Goal: Task Accomplishment & Management: Use online tool/utility

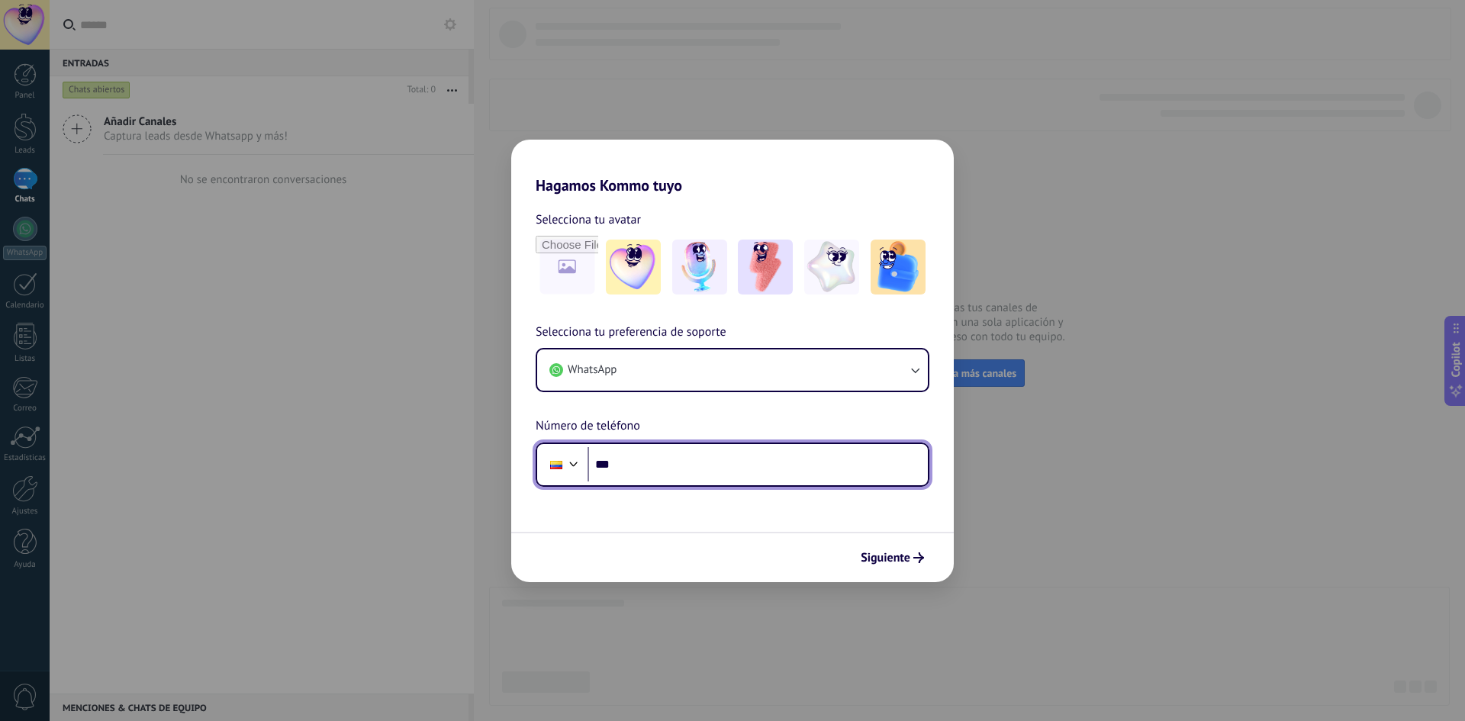
click at [663, 459] on input "***" at bounding box center [758, 464] width 340 height 35
click at [705, 480] on input "***" at bounding box center [758, 464] width 340 height 35
type input "**********"
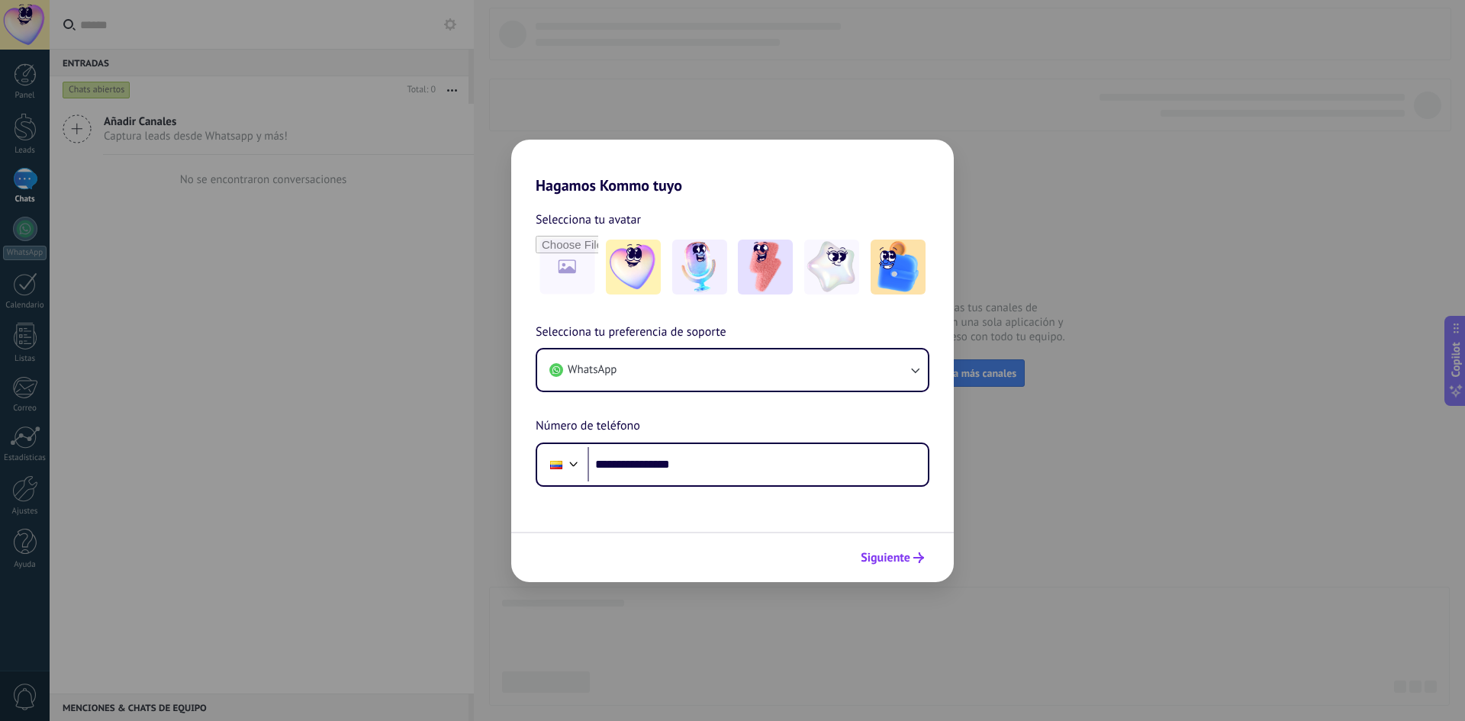
click at [895, 559] on span "Siguiente" at bounding box center [886, 557] width 50 height 11
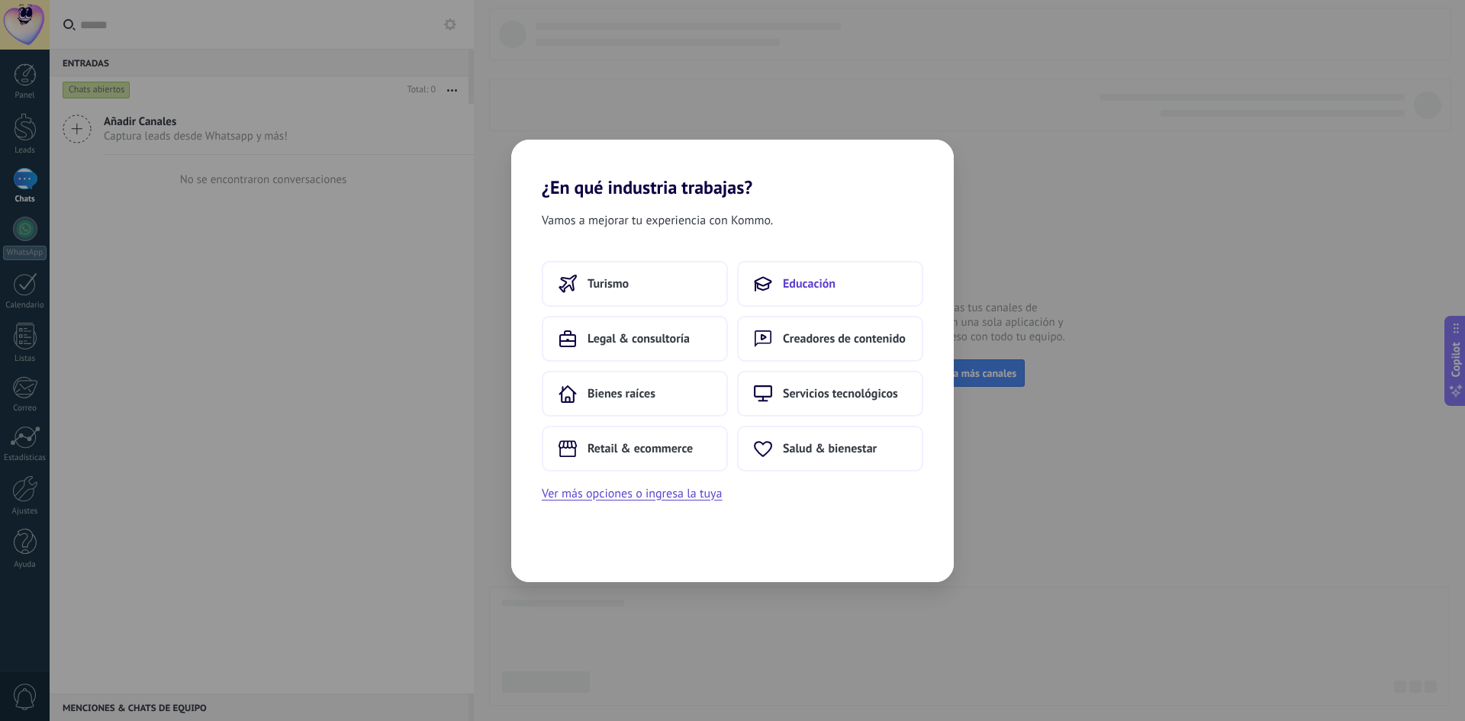
click at [813, 306] on button "Educación" at bounding box center [830, 284] width 186 height 46
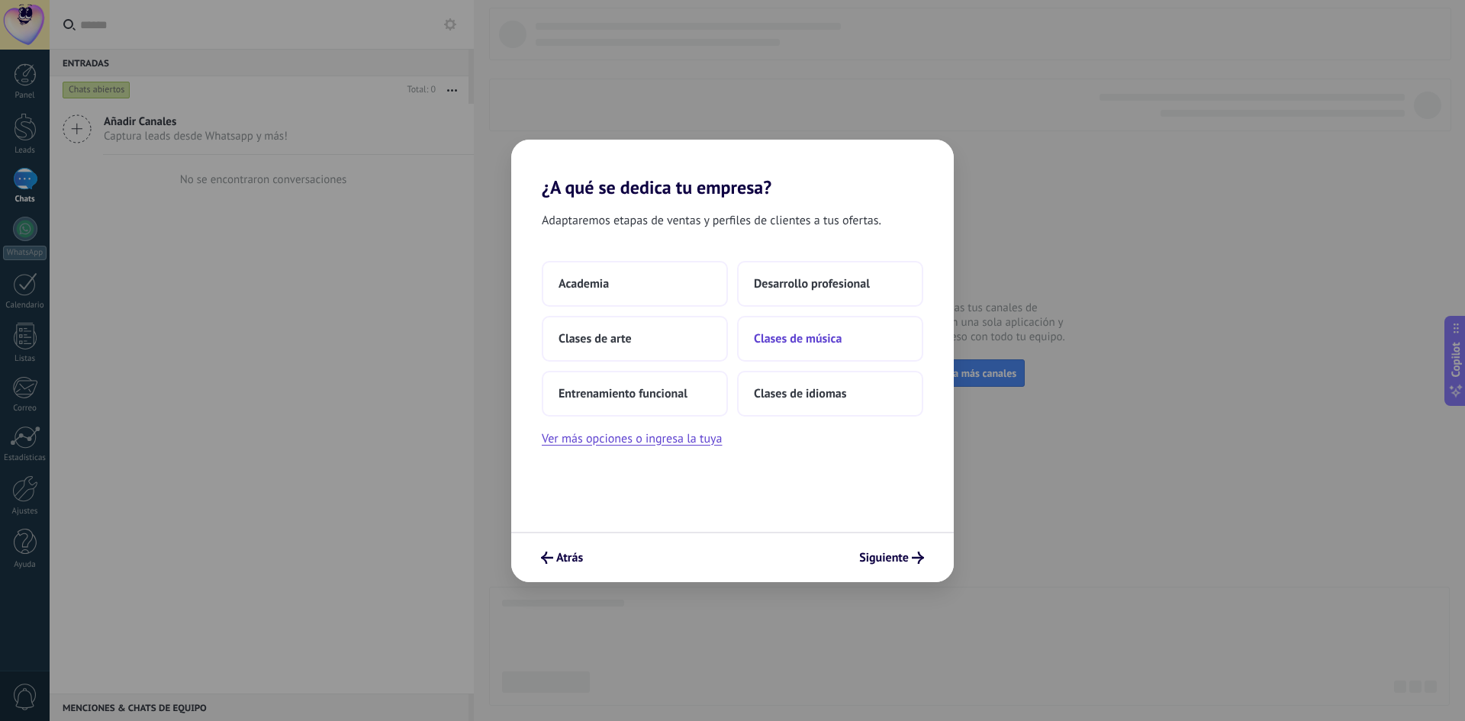
click at [845, 350] on button "Clases de música" at bounding box center [830, 339] width 186 height 46
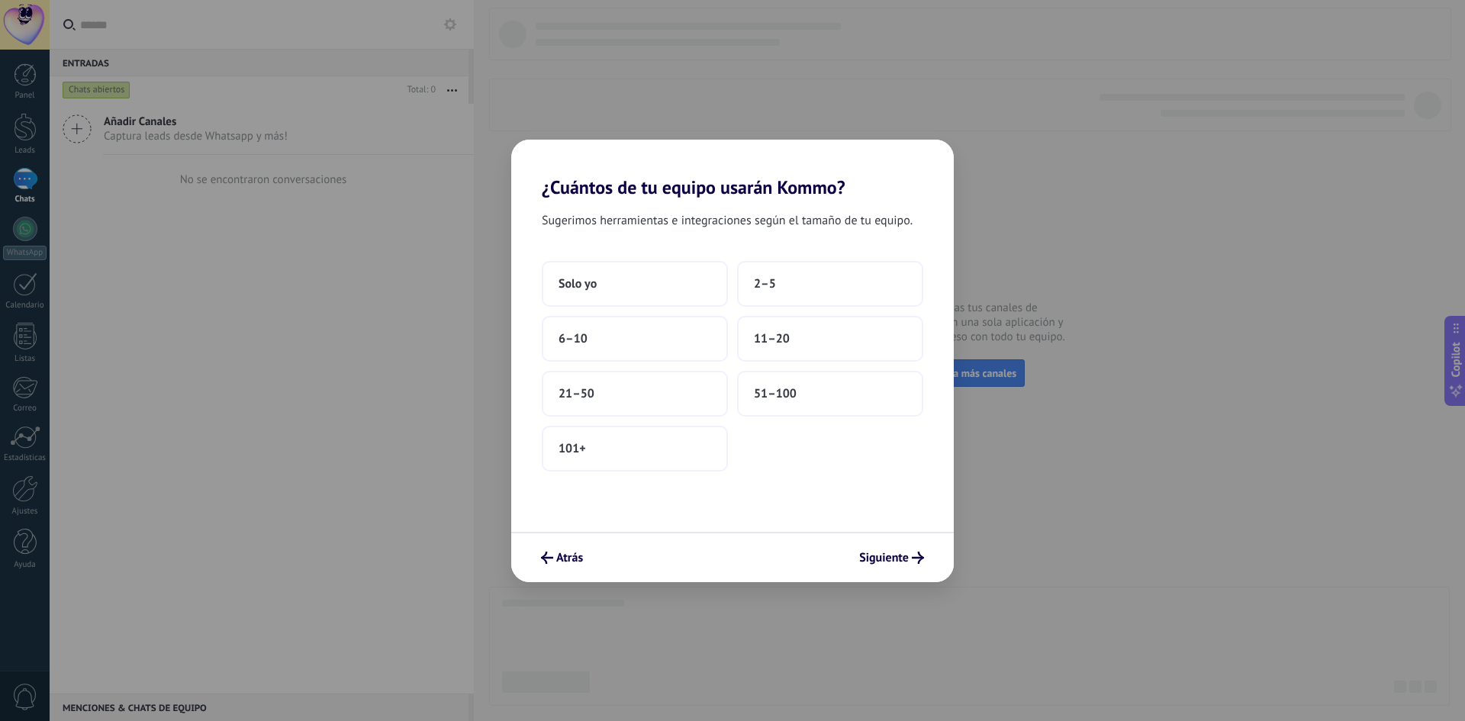
click at [845, 351] on button "11–20" at bounding box center [830, 339] width 186 height 46
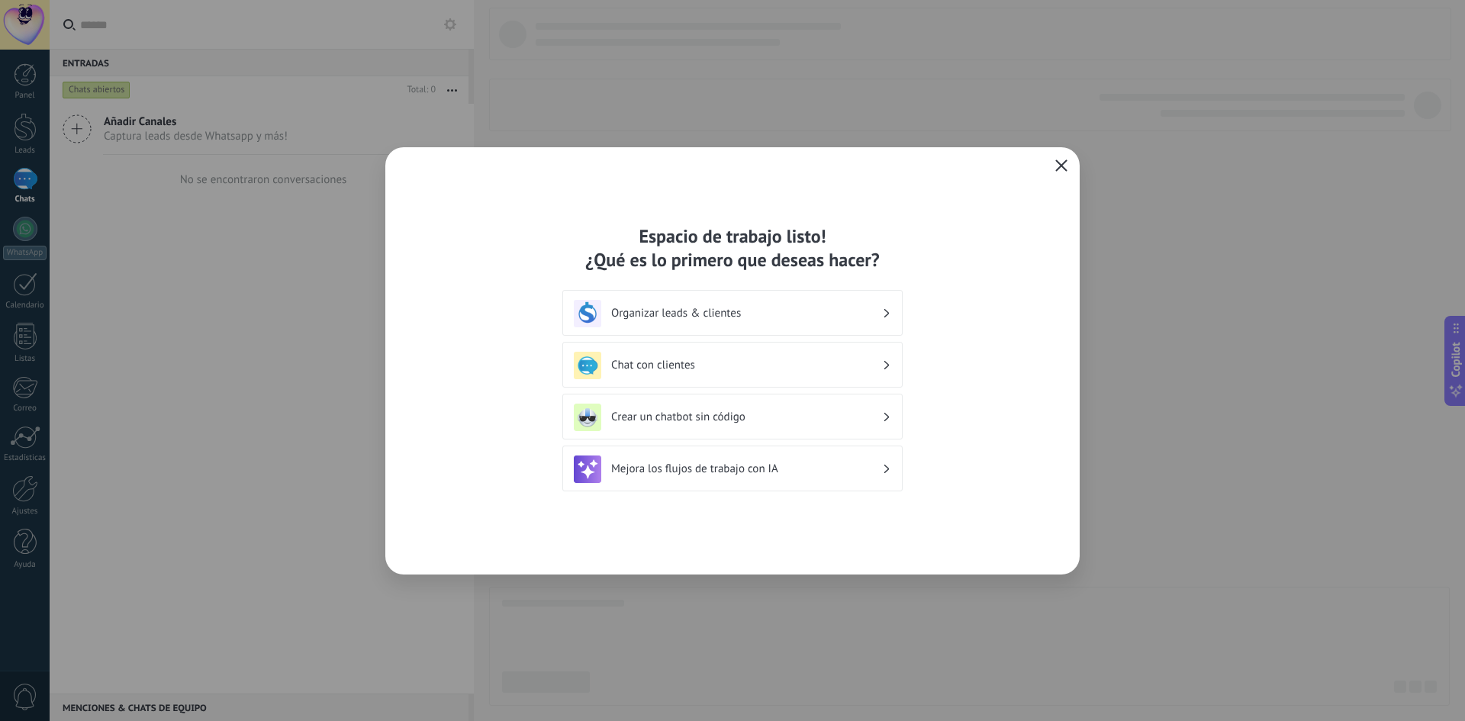
click at [1063, 168] on icon "button" at bounding box center [1061, 165] width 12 height 12
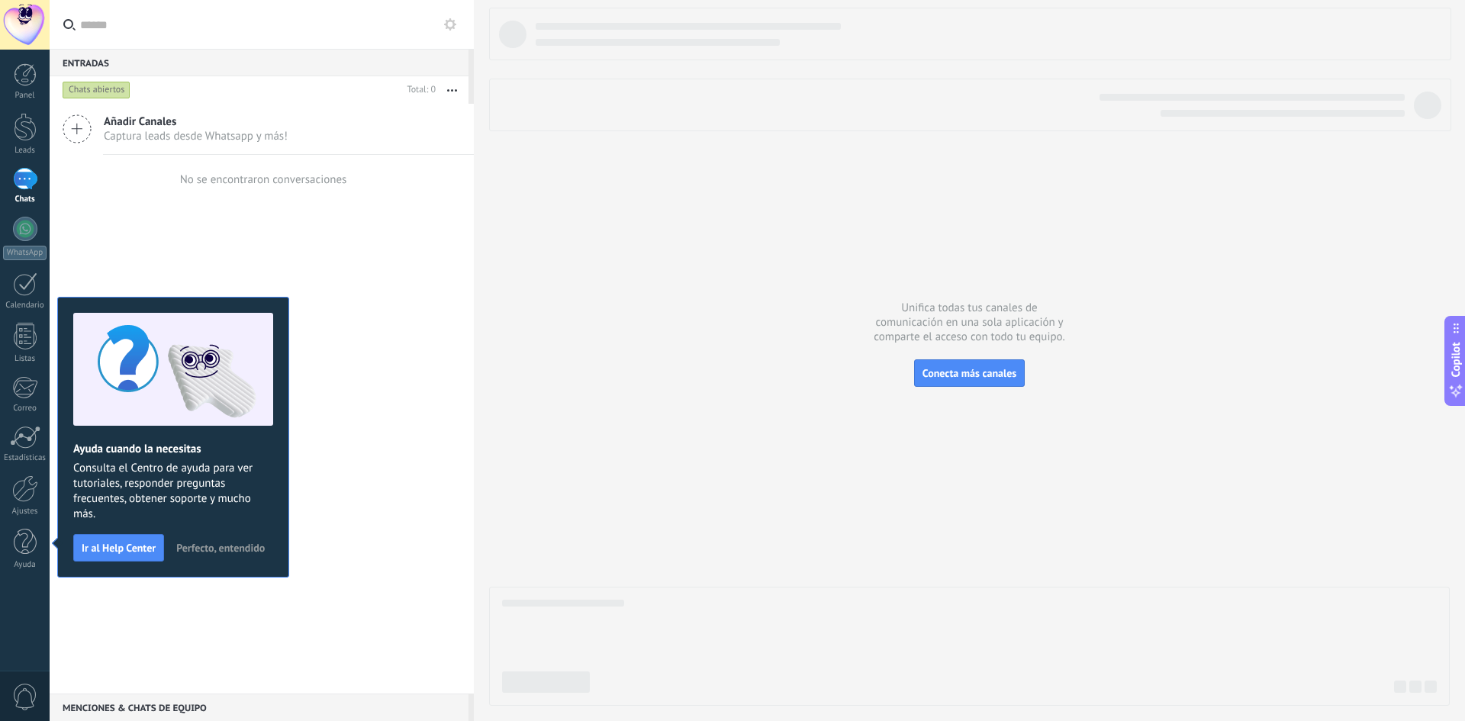
click at [207, 72] on div "Entradas 0" at bounding box center [259, 62] width 419 height 27
click at [22, 551] on div at bounding box center [25, 542] width 23 height 27
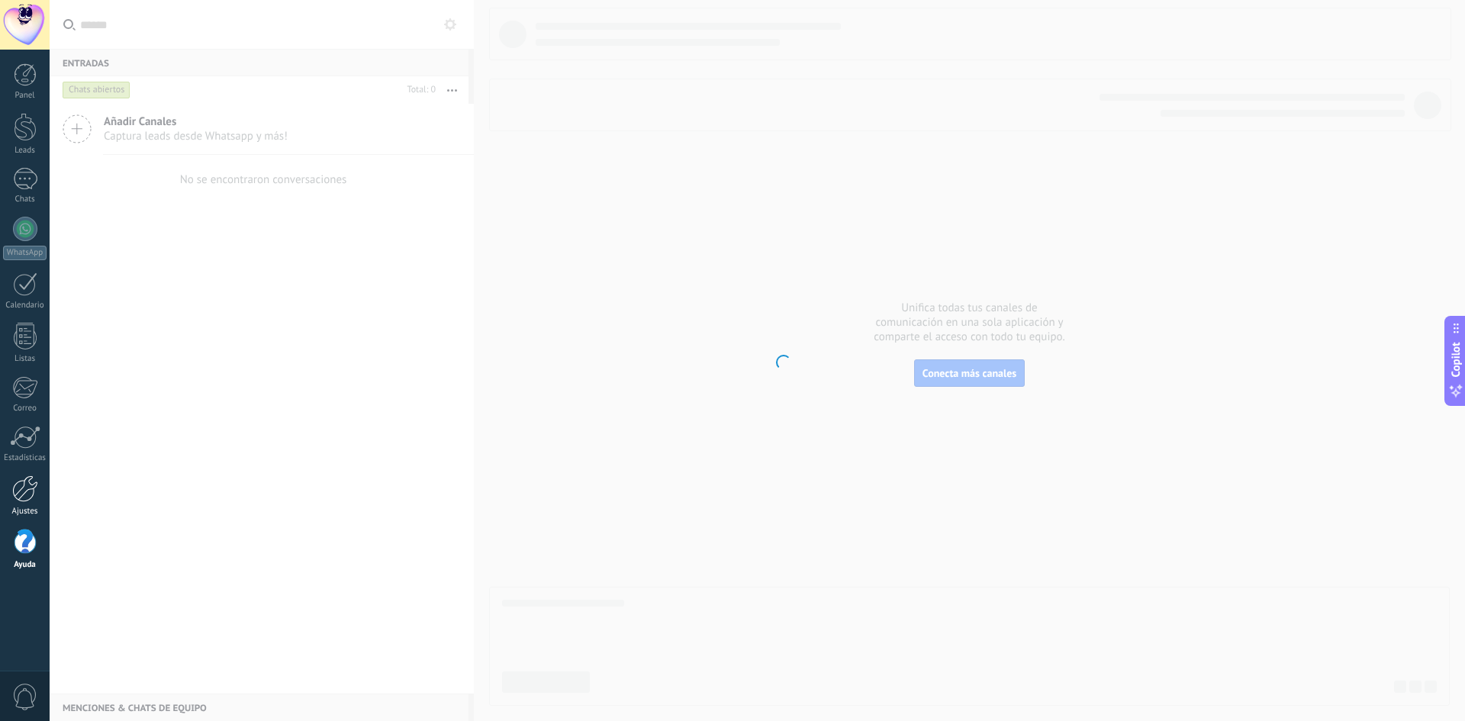
click at [20, 504] on link "Ajustes" at bounding box center [25, 495] width 50 height 41
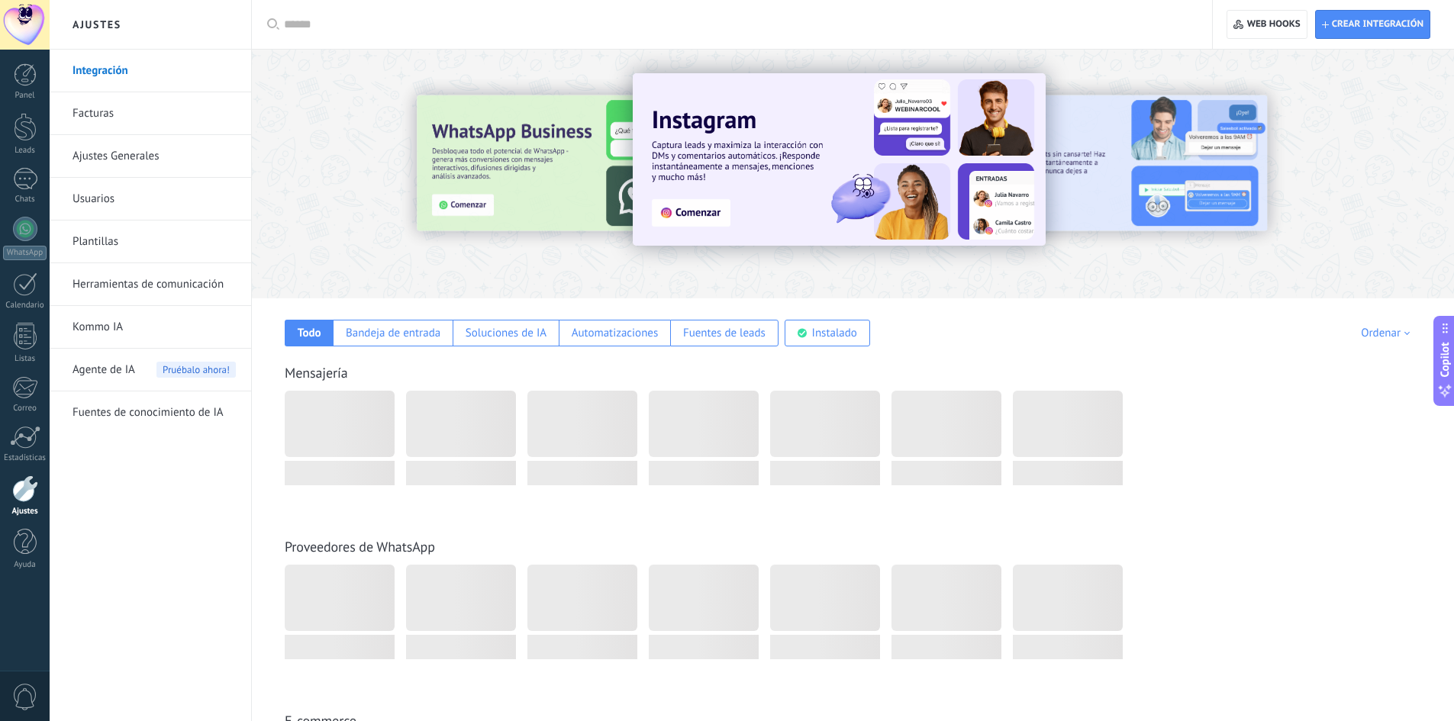
click at [400, 29] on input "text" at bounding box center [737, 25] width 907 height 16
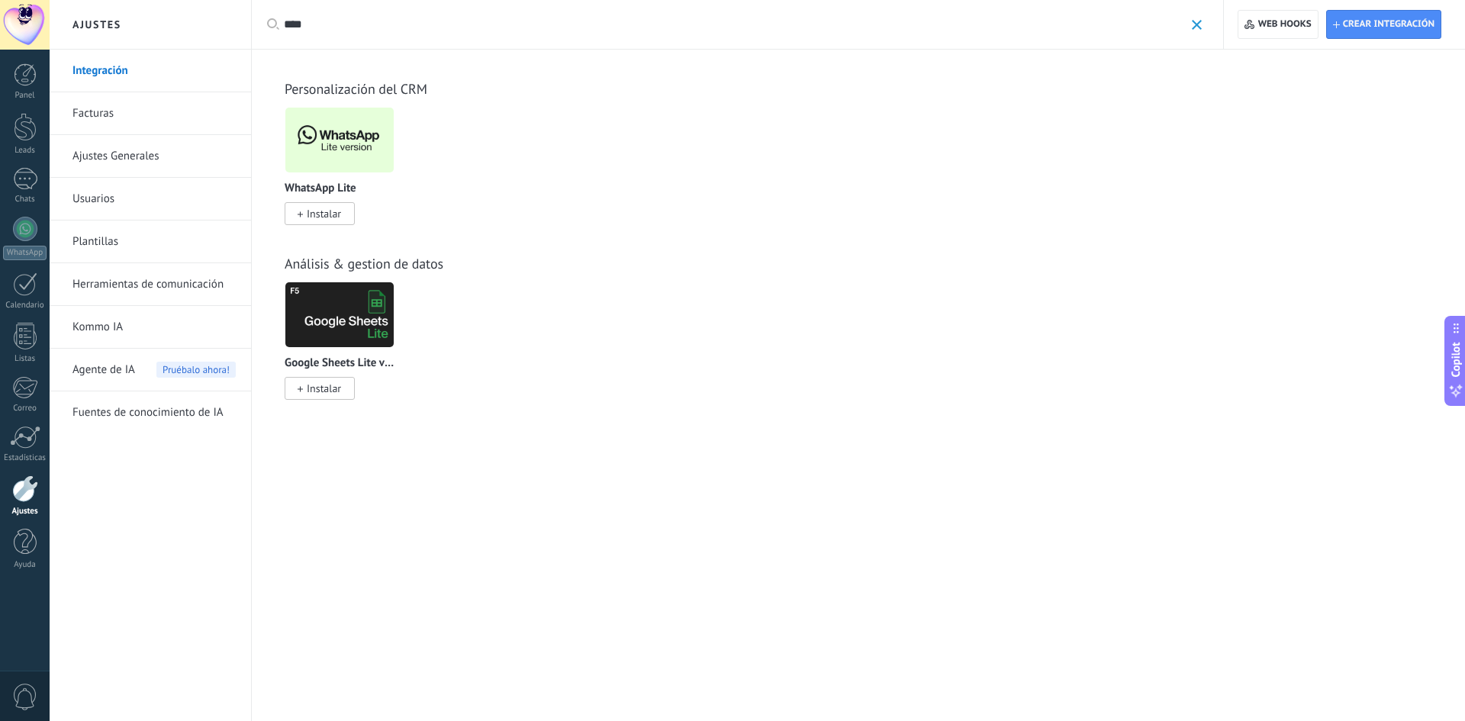
type input "****"
click at [337, 216] on span "Instalar" at bounding box center [324, 214] width 34 height 14
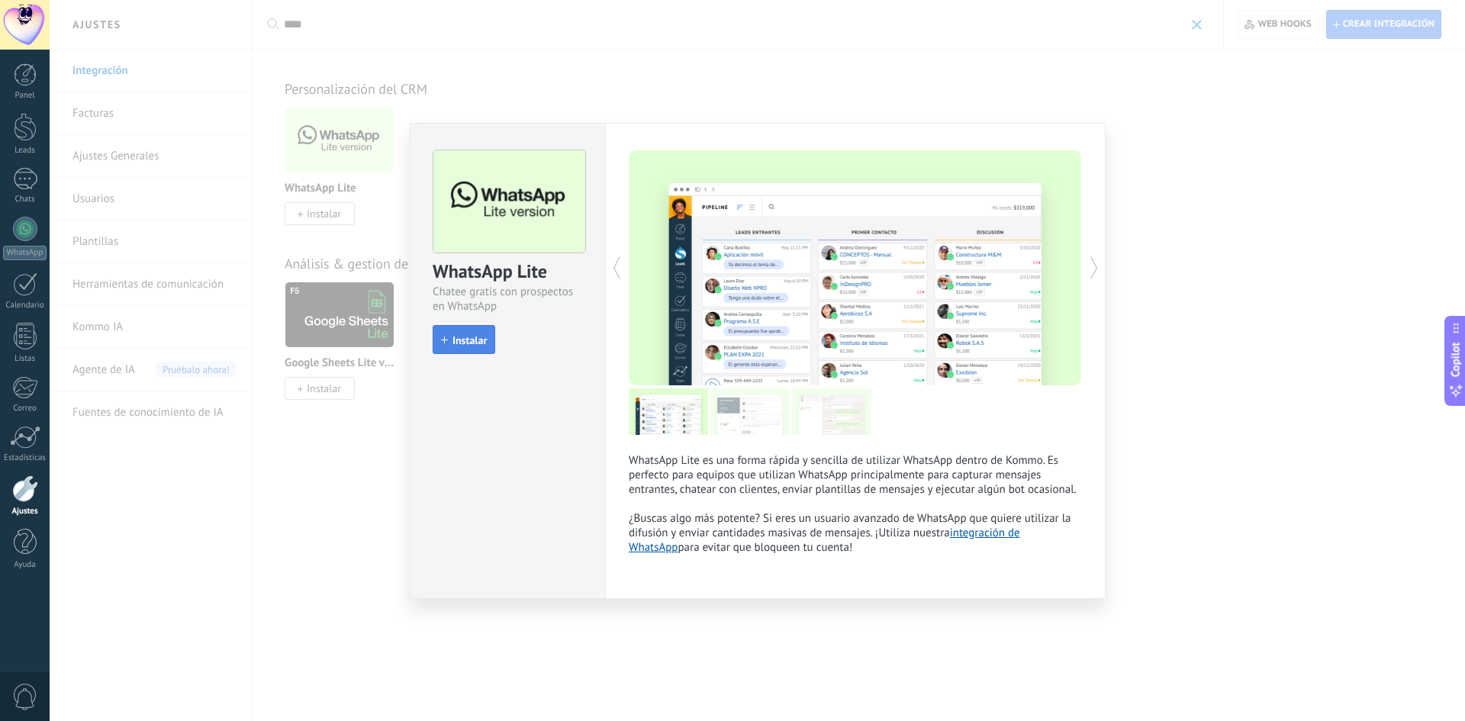
click at [460, 333] on button "Instalar" at bounding box center [464, 339] width 63 height 29
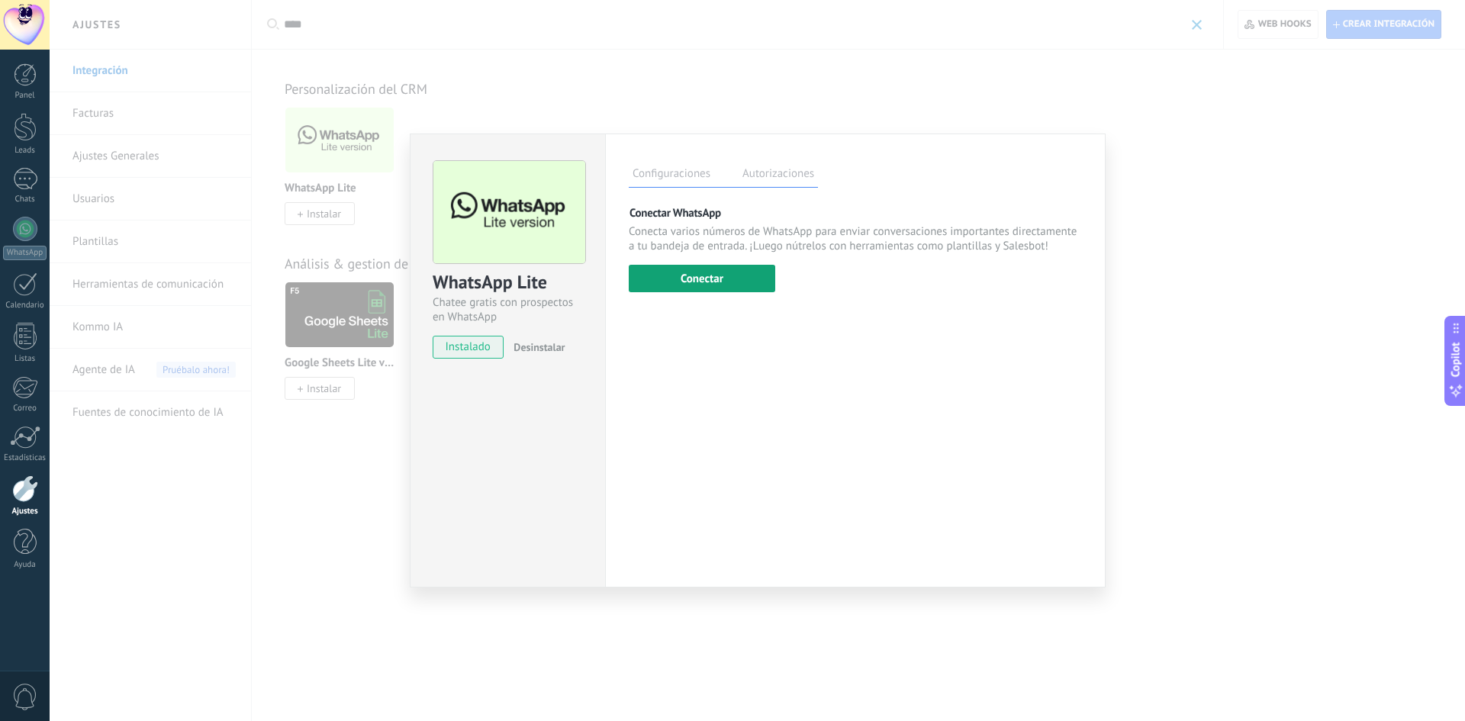
click at [688, 278] on button "Conectar" at bounding box center [702, 278] width 147 height 27
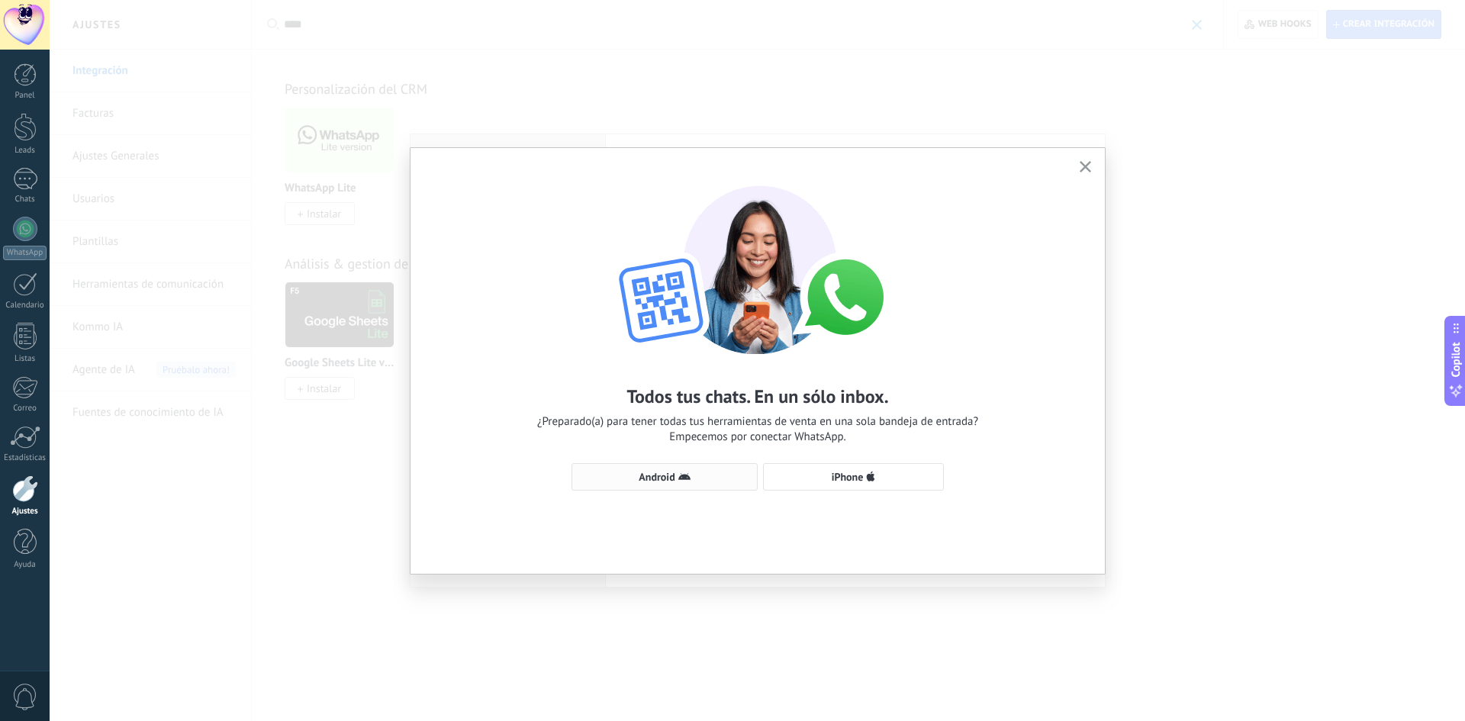
click at [686, 472] on icon "button" at bounding box center [684, 477] width 12 height 12
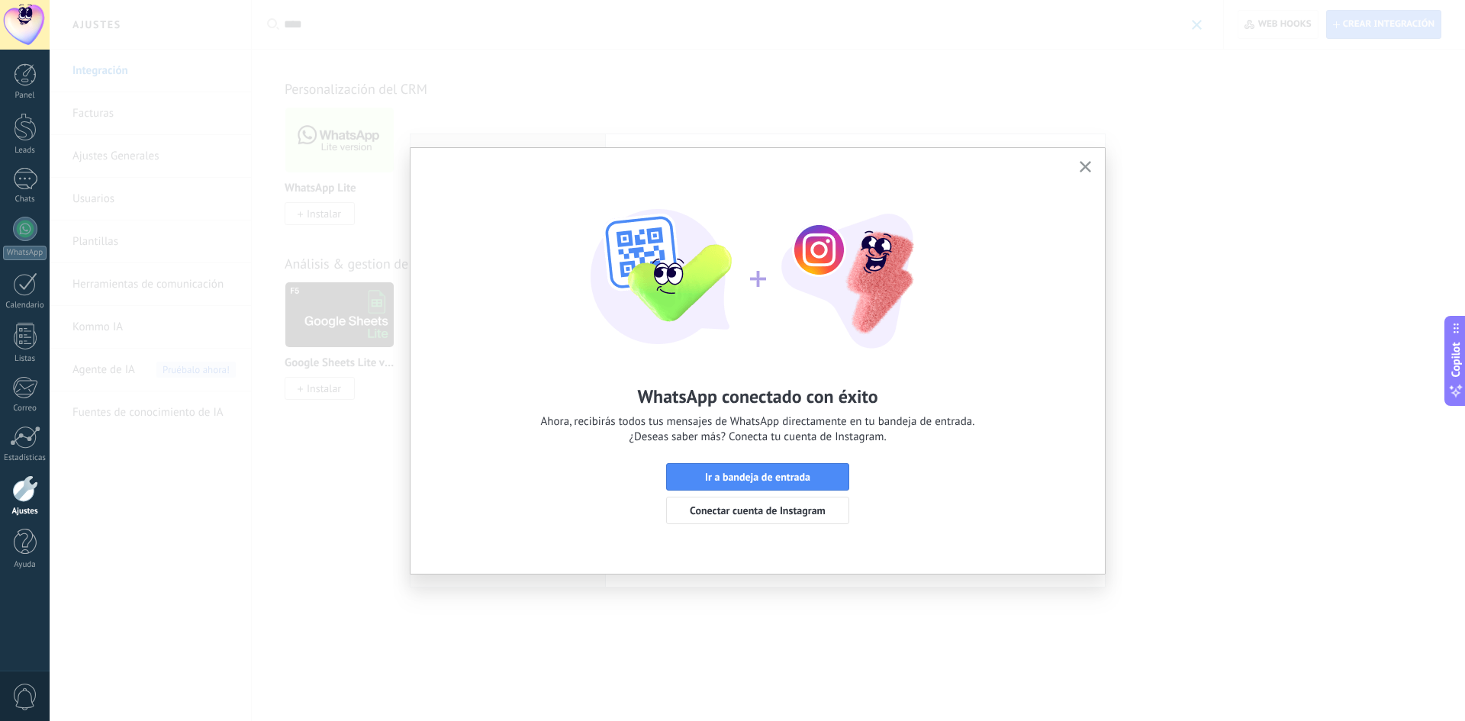
click at [1078, 165] on button "button" at bounding box center [1085, 167] width 19 height 21
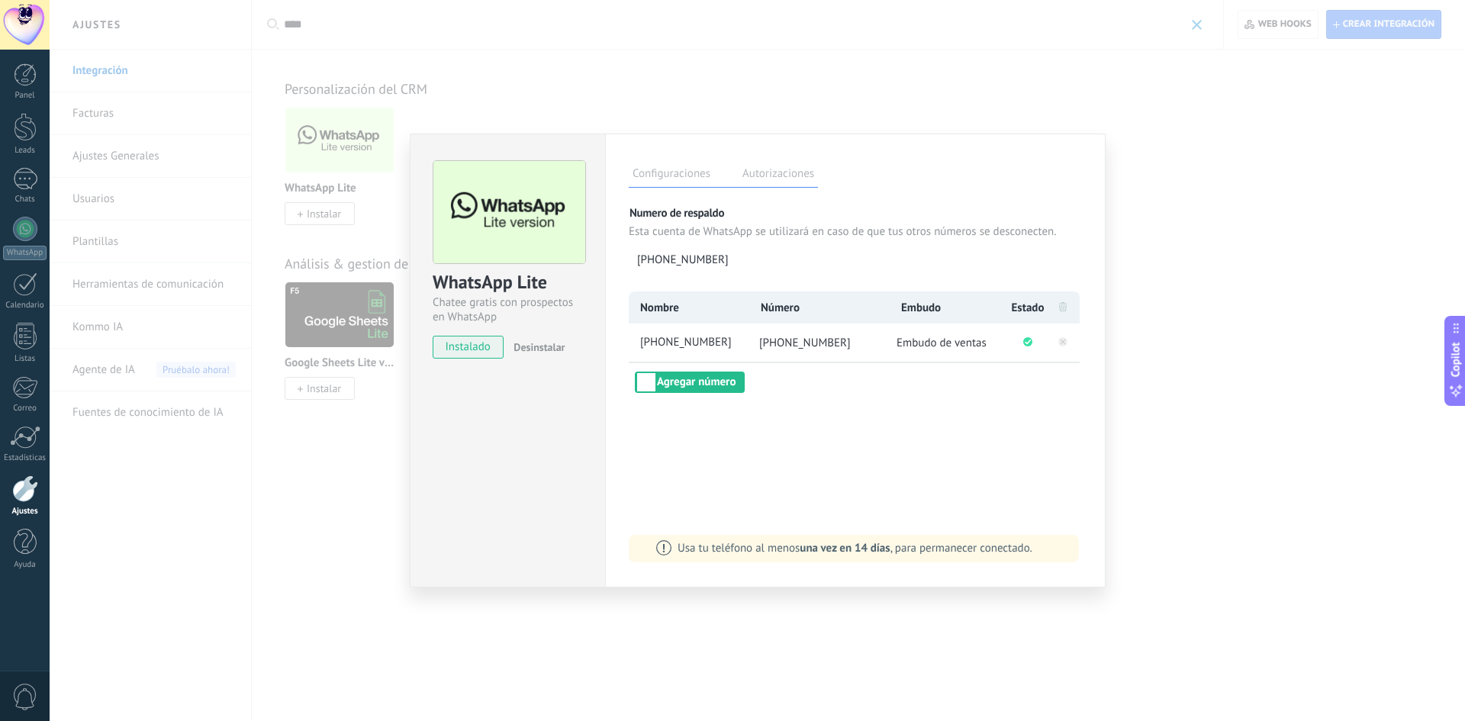
click at [478, 81] on div "WhatsApp Lite Chatee gratis con prospectos en WhatsApp instalado Desinstalar Co…" at bounding box center [757, 360] width 1415 height 721
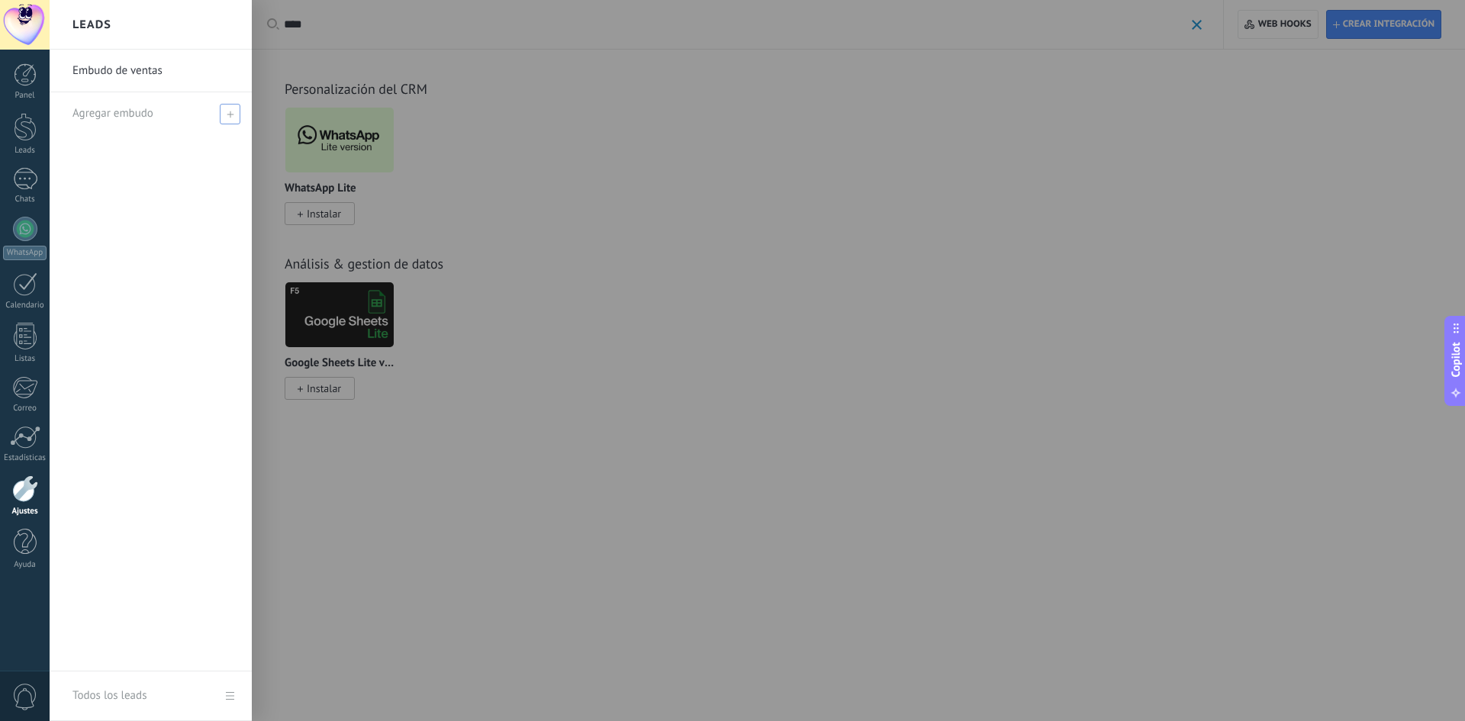
click at [238, 109] on span at bounding box center [230, 114] width 21 height 21
type input "**********"
click at [233, 118] on span at bounding box center [232, 113] width 14 height 11
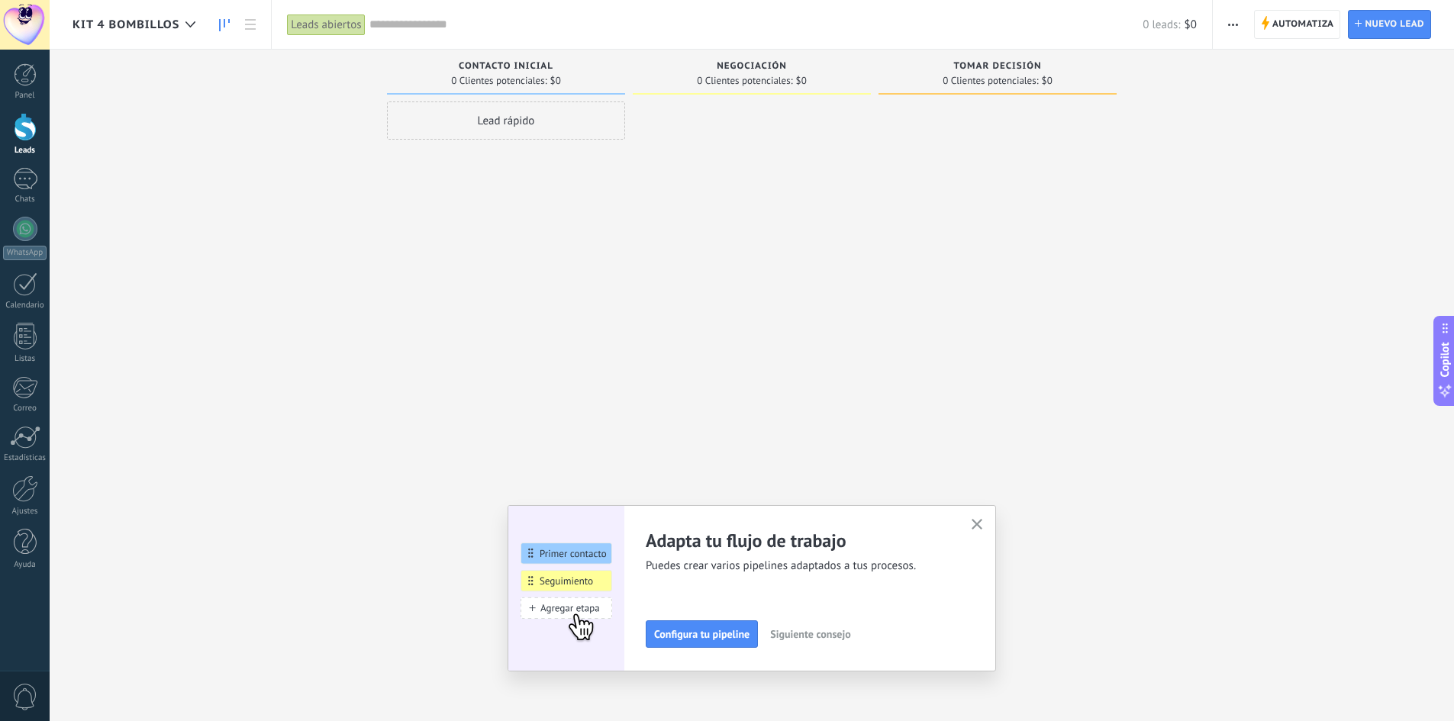
click at [977, 521] on icon "button" at bounding box center [976, 524] width 11 height 11
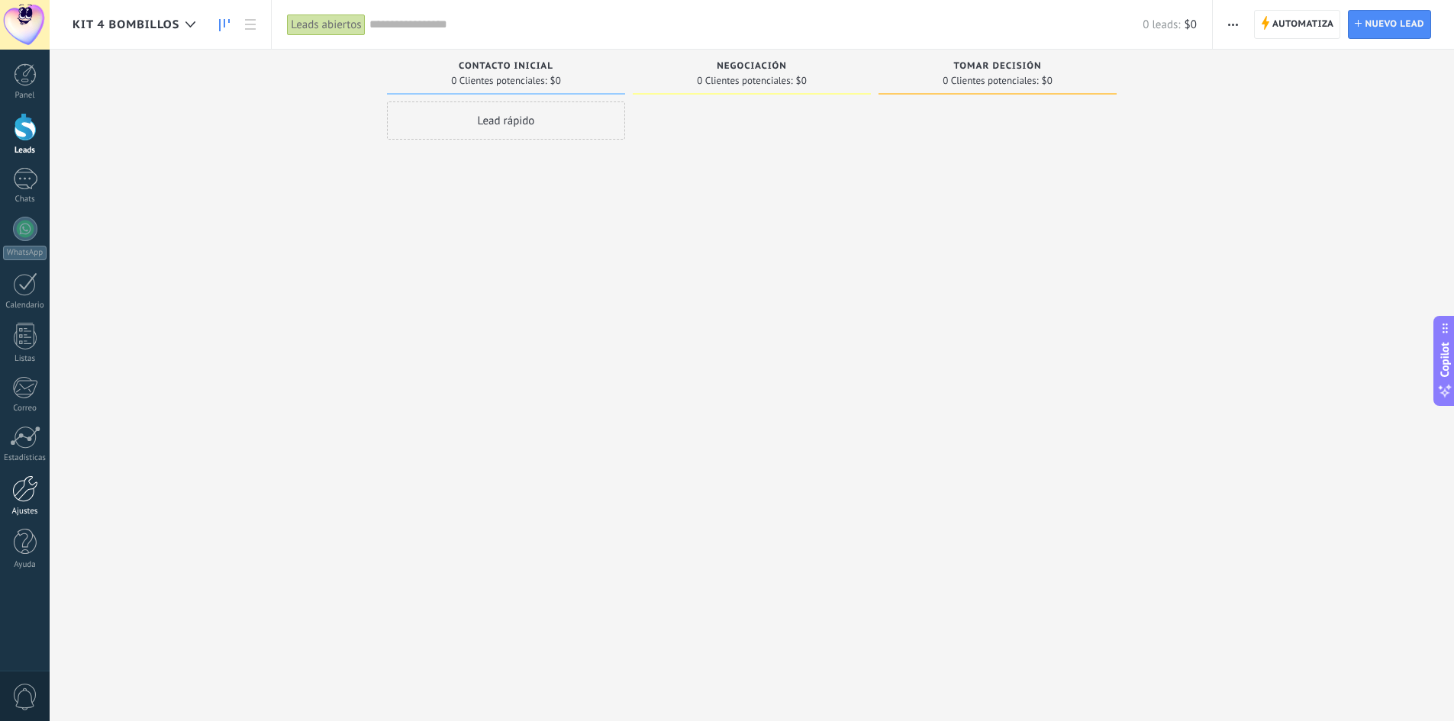
click at [32, 493] on div at bounding box center [25, 488] width 26 height 27
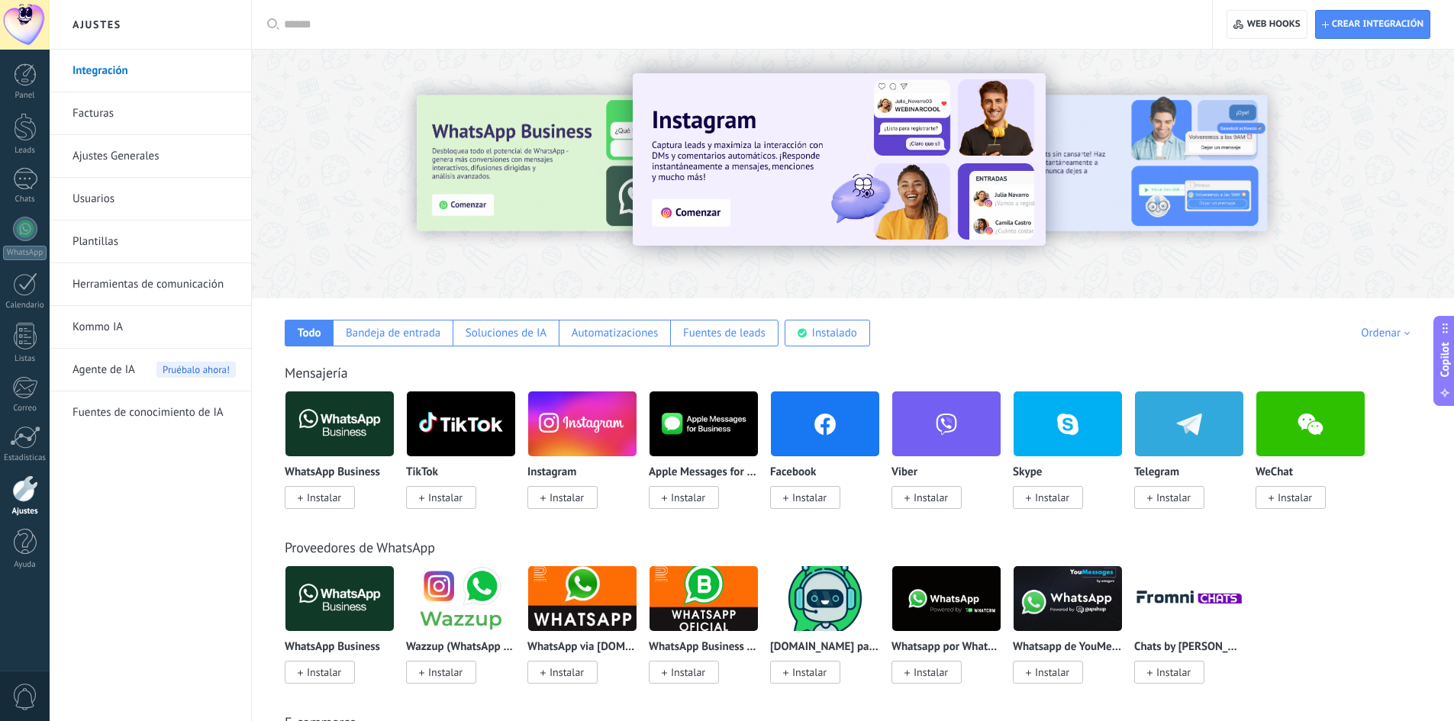
click at [174, 291] on link "Herramientas de comunicación" at bounding box center [153, 284] width 163 height 43
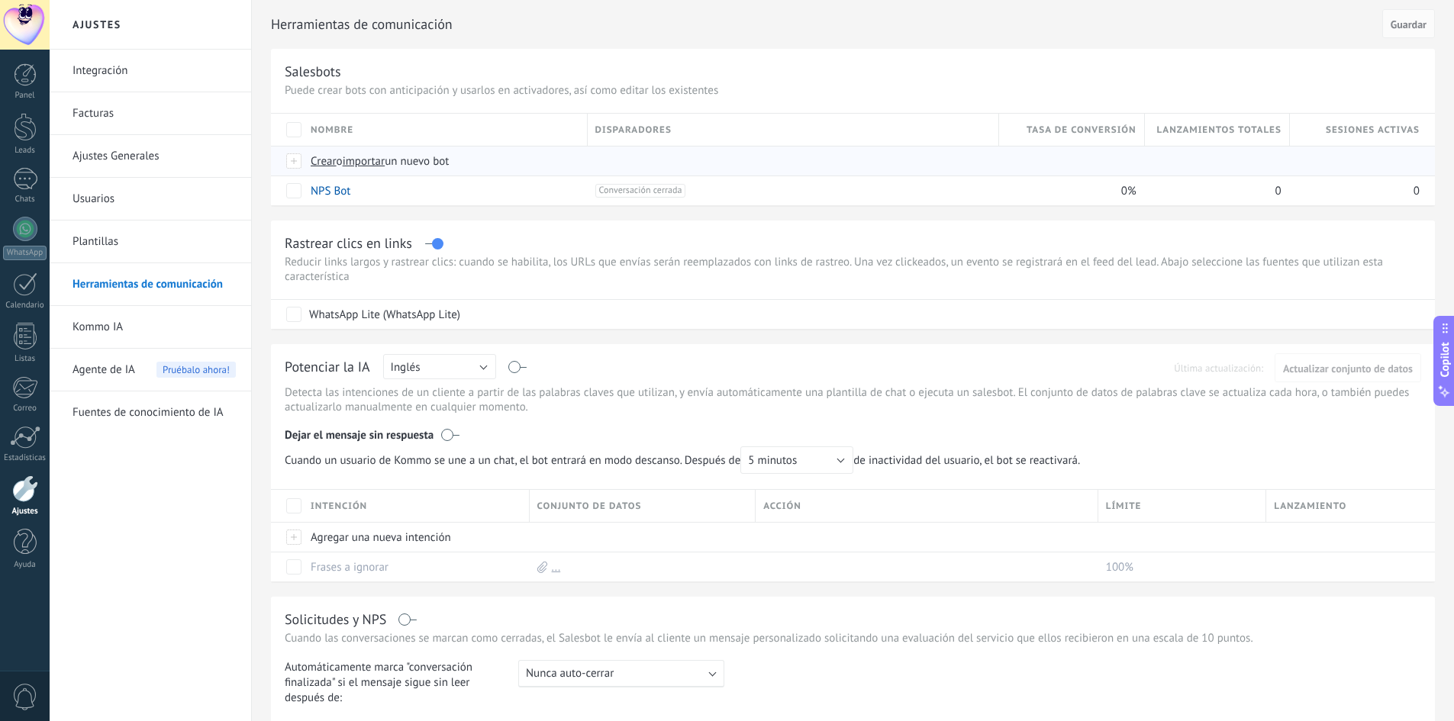
click at [327, 164] on span "Crear" at bounding box center [324, 161] width 26 height 14
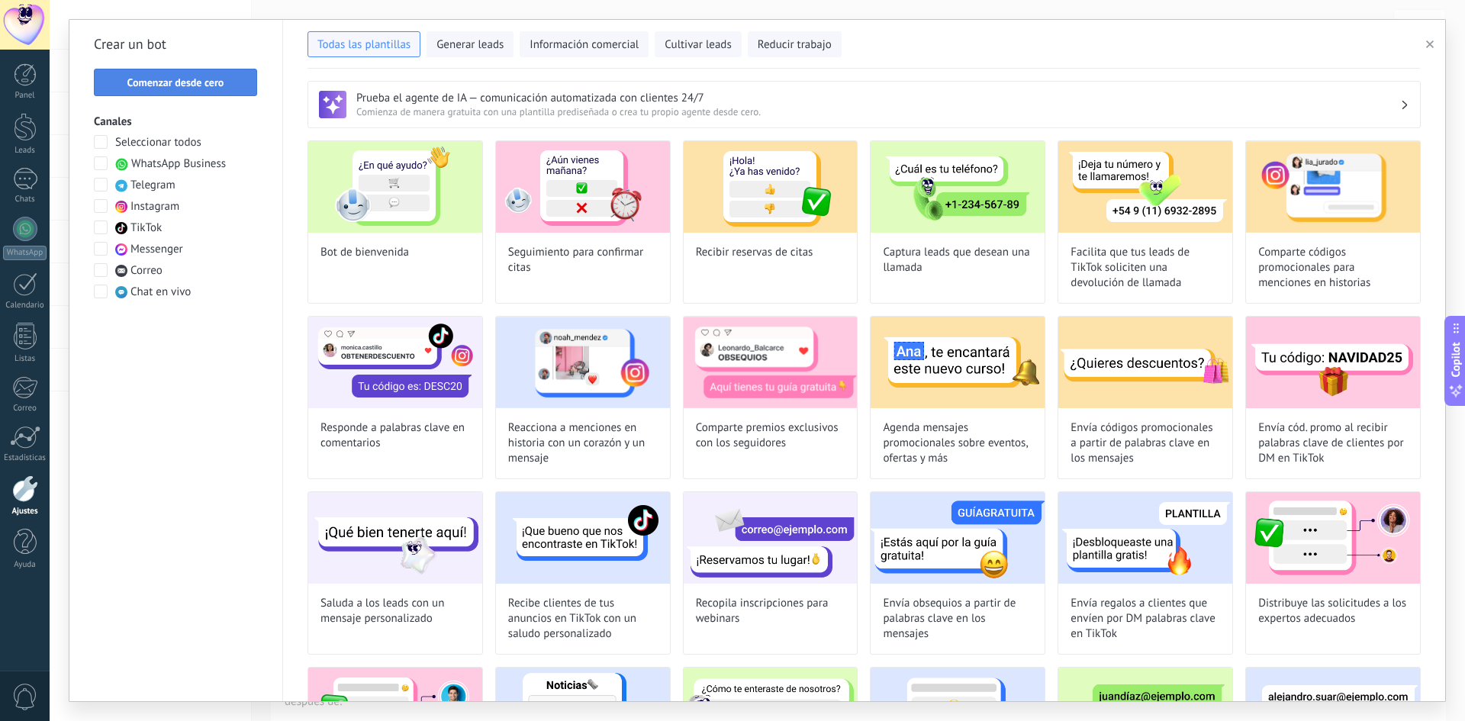
click at [164, 83] on span "Comenzar desde cero" at bounding box center [175, 82] width 97 height 11
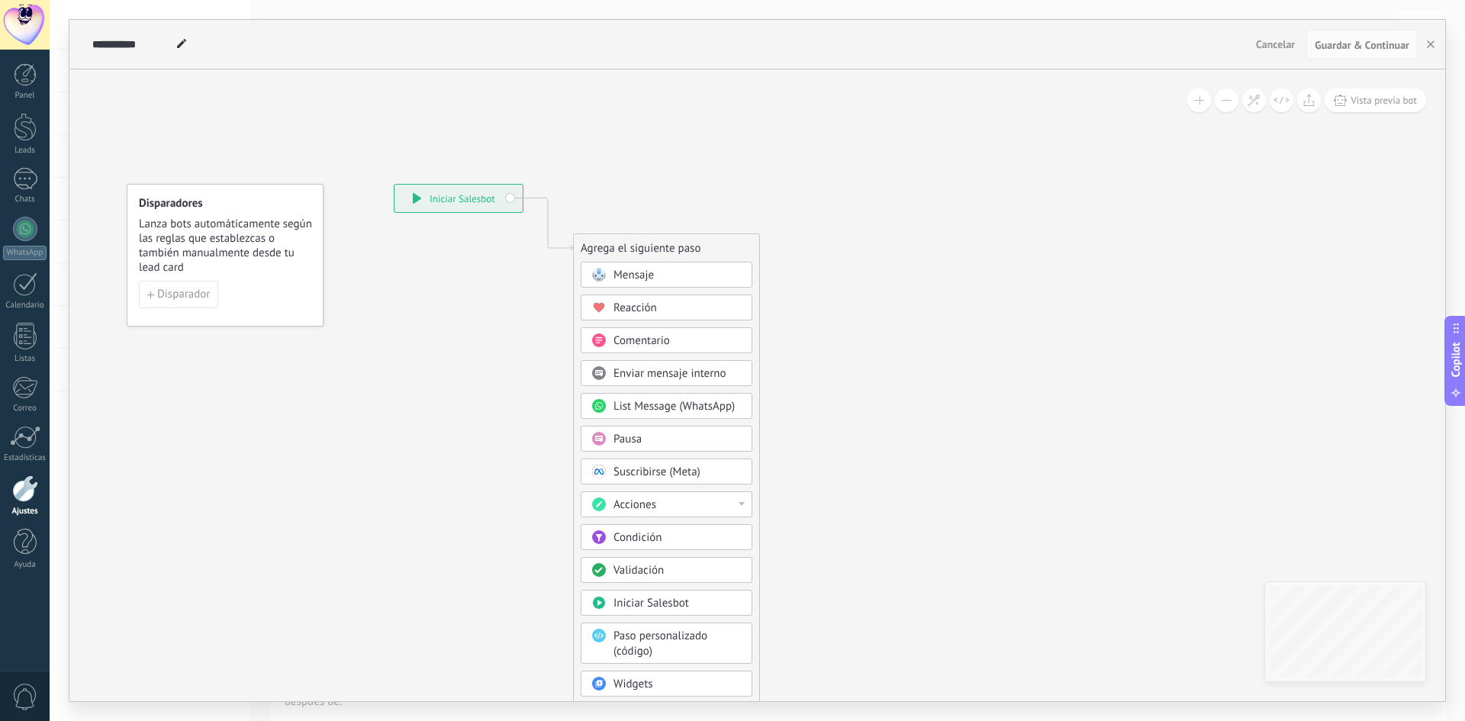
click at [677, 442] on div "Pausa" at bounding box center [677, 439] width 128 height 15
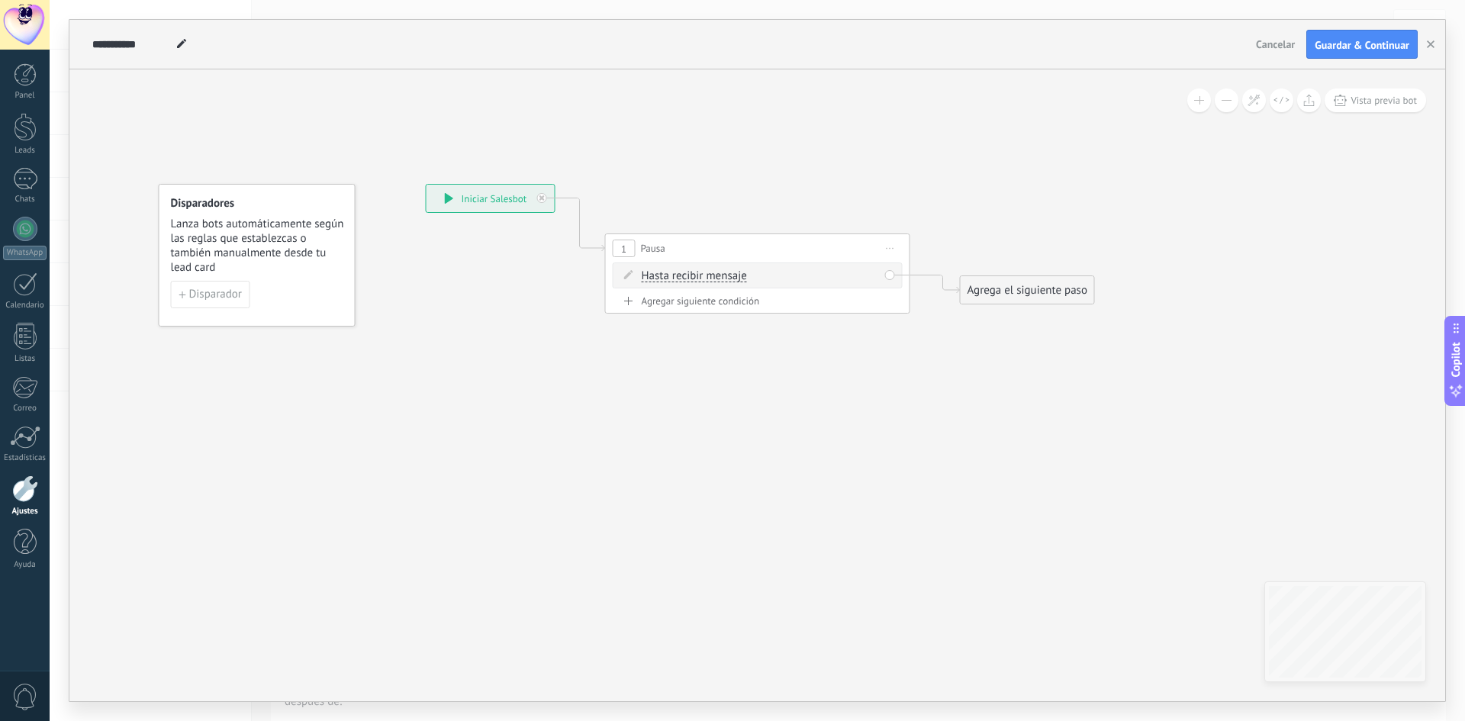
click at [676, 276] on span "Hasta recibir mensaje" at bounding box center [694, 276] width 105 height 12
click at [676, 276] on button "Hasta recibir mensaje" at bounding box center [729, 275] width 191 height 27
click at [709, 301] on span "Temporizador" at bounding box center [717, 303] width 185 height 15
click at [768, 275] on span ": * horas * min * sec" at bounding box center [754, 276] width 95 height 14
click at [758, 271] on input "*" at bounding box center [755, 277] width 7 height 12
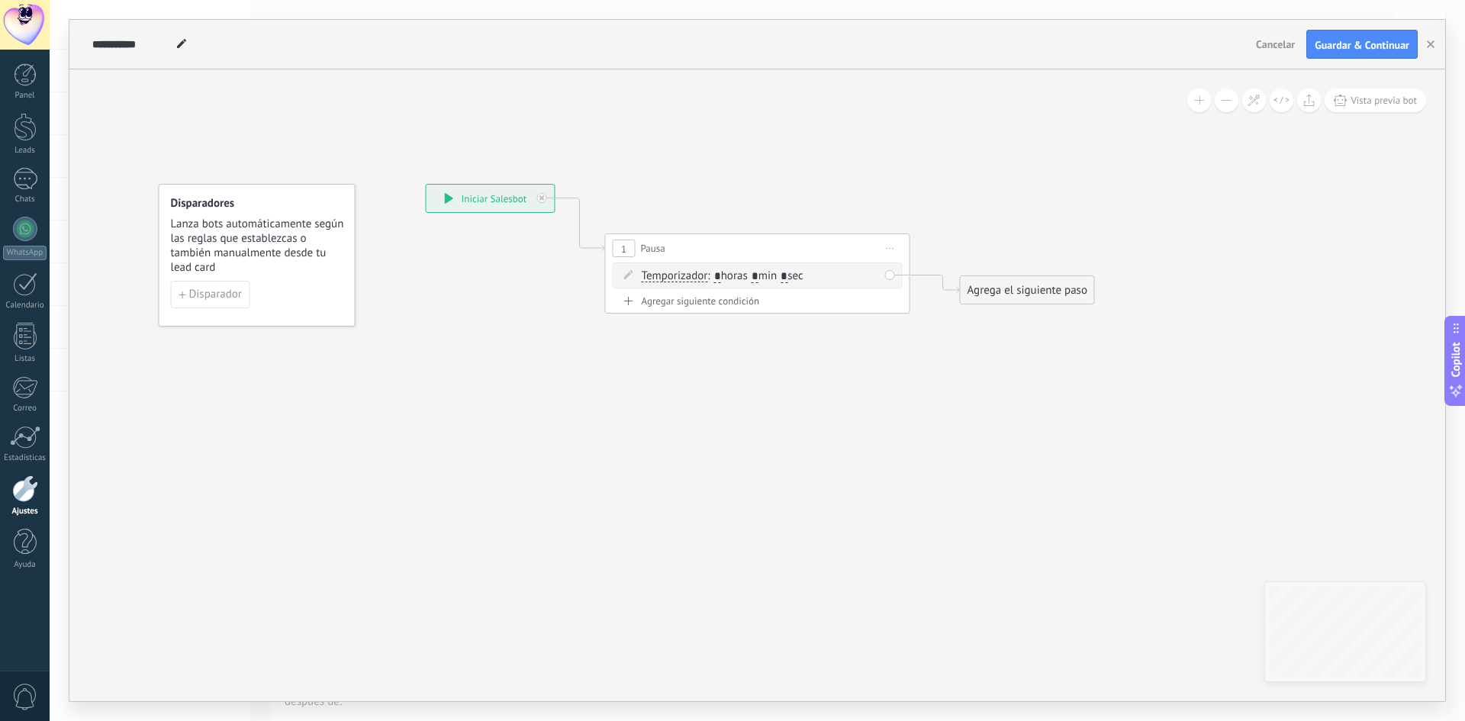
click at [758, 272] on input "*" at bounding box center [755, 277] width 7 height 12
click at [758, 273] on input "*" at bounding box center [755, 277] width 7 height 12
type input "*"
type input "**"
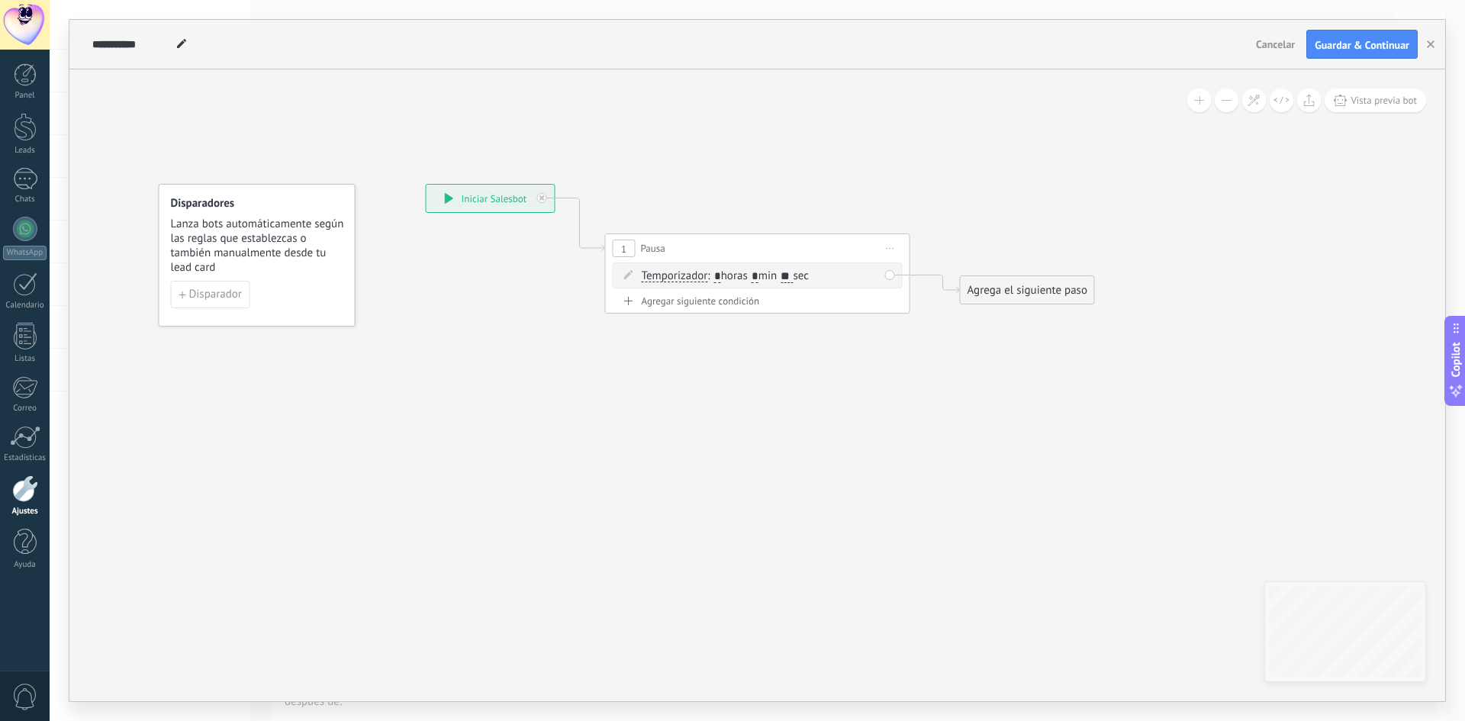
click at [990, 290] on div "Agrega el siguiente paso" at bounding box center [1028, 290] width 134 height 25
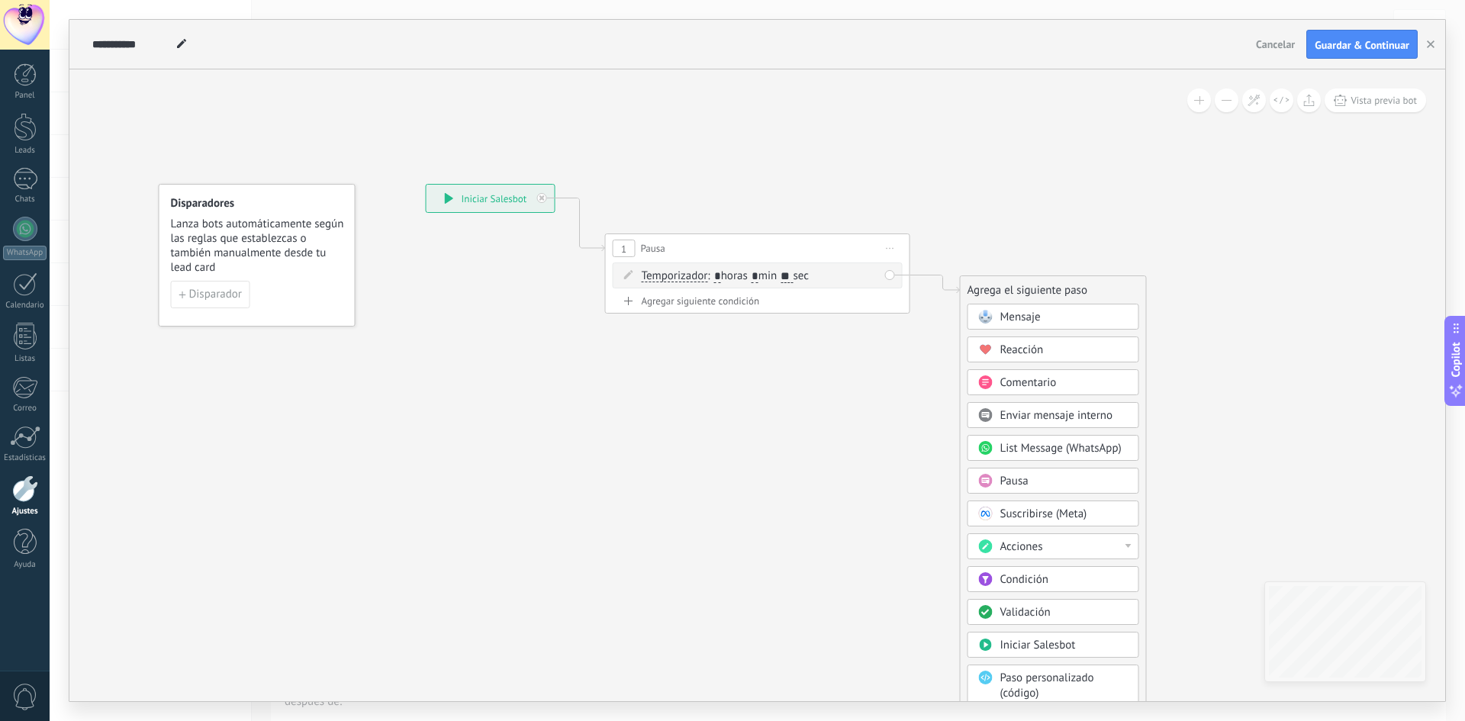
click at [1016, 313] on span "Mensaje" at bounding box center [1020, 317] width 40 height 14
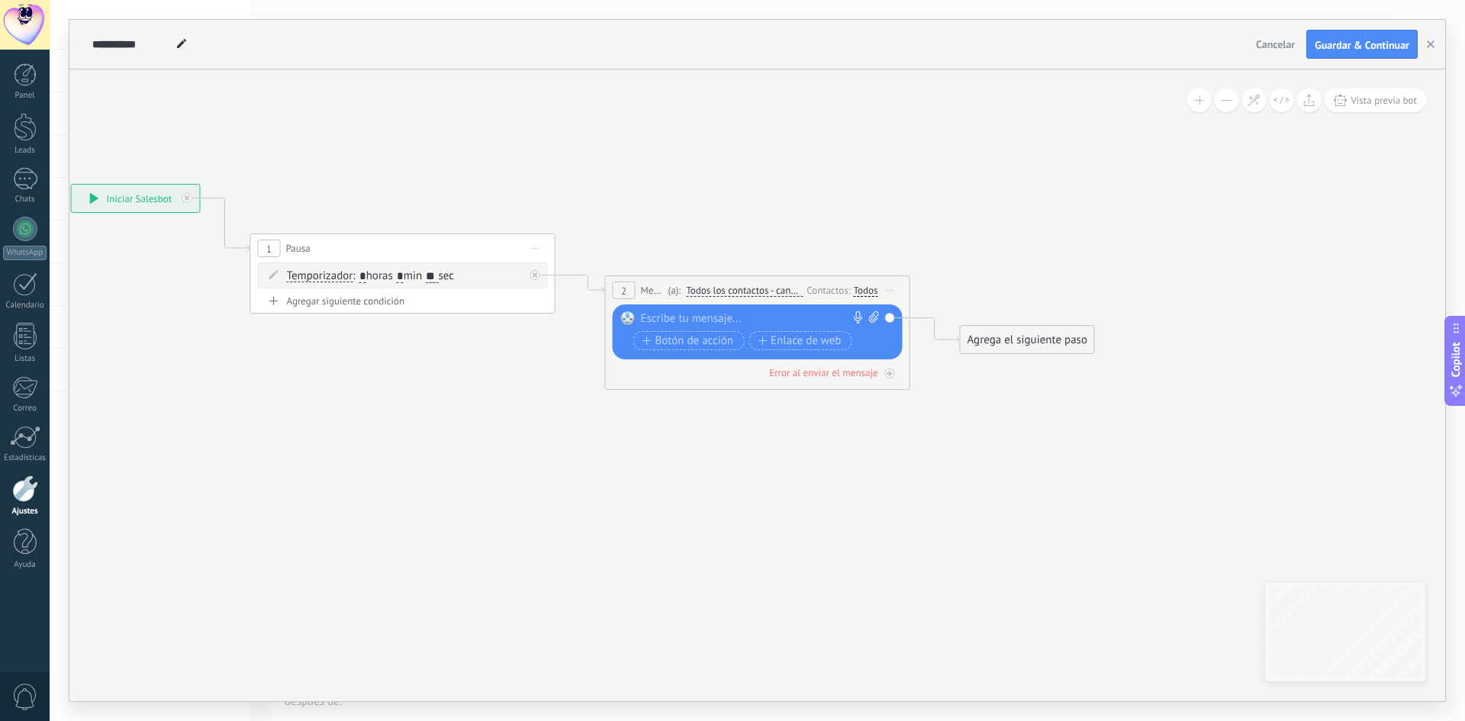
click at [871, 317] on icon at bounding box center [873, 316] width 10 height 11
click input "Subir" at bounding box center [0, 0] width 0 height 0
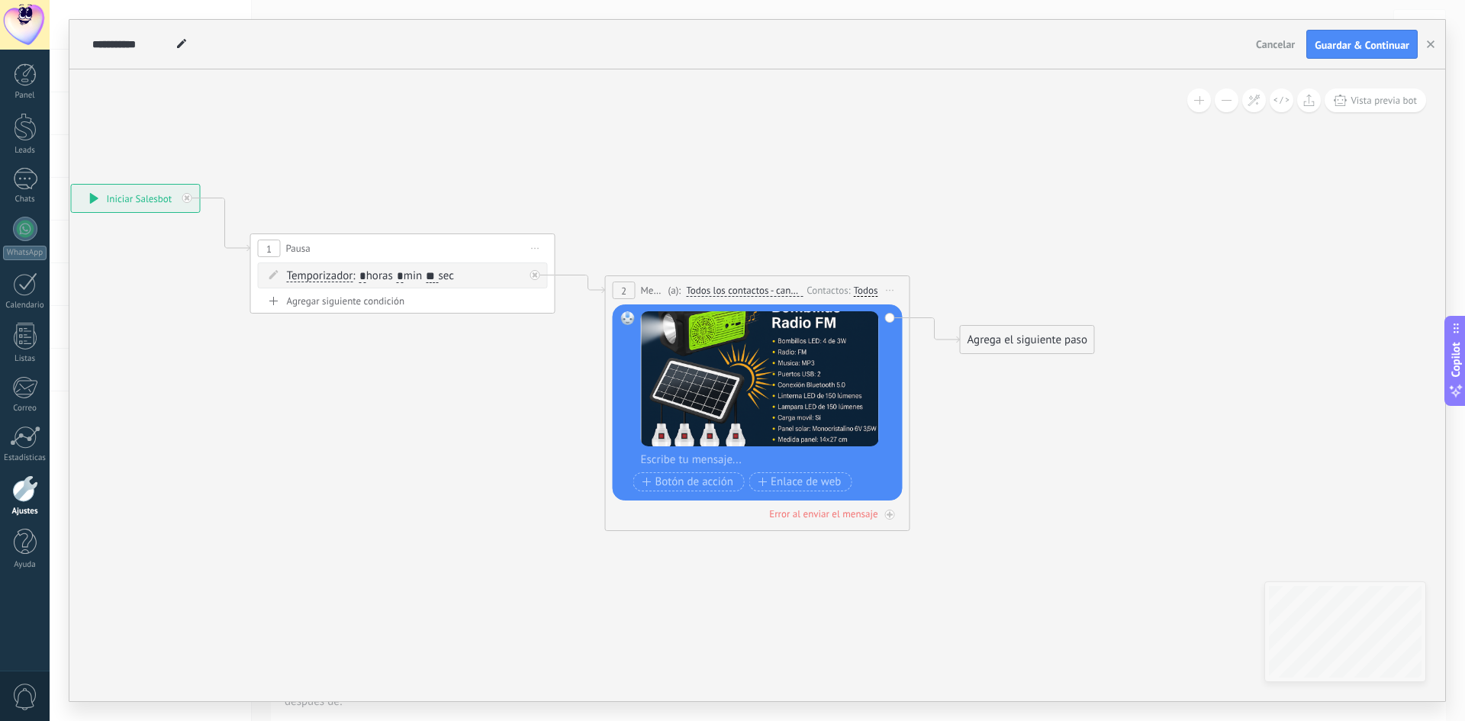
click at [1000, 343] on div "Agrega el siguiente paso" at bounding box center [1028, 339] width 134 height 25
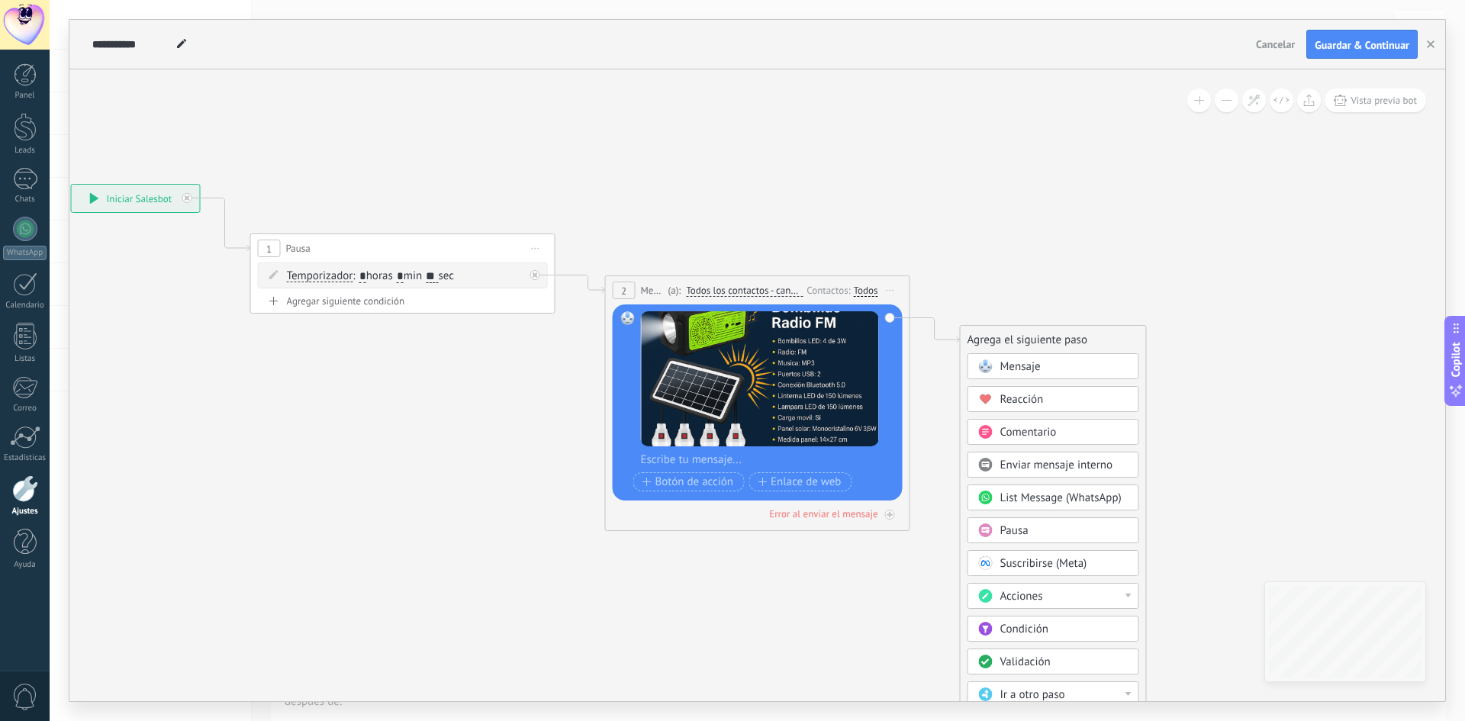
click at [1003, 362] on span "Mensaje" at bounding box center [1020, 366] width 40 height 14
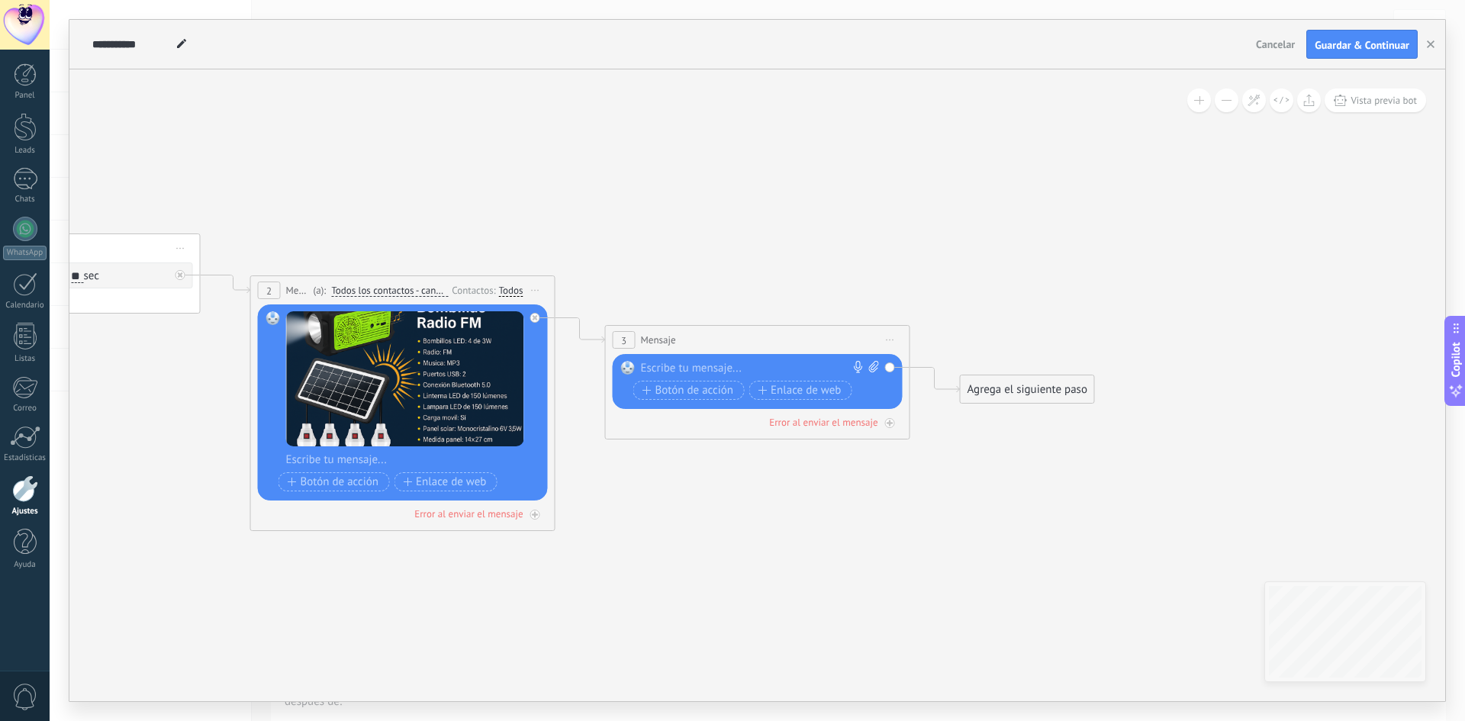
click at [869, 370] on icon at bounding box center [874, 366] width 10 height 11
click input "Subir" at bounding box center [0, 0] width 0 height 0
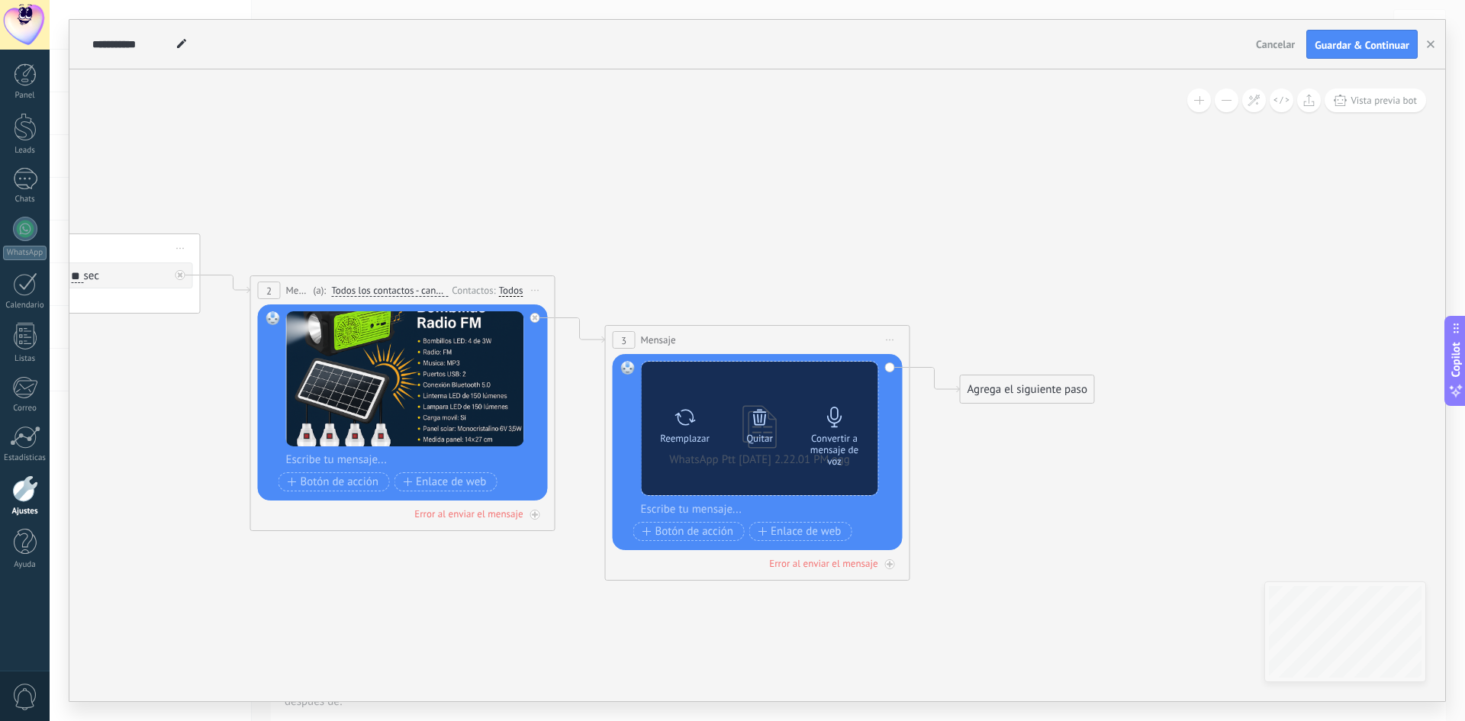
click at [837, 418] on icon at bounding box center [834, 417] width 14 height 21
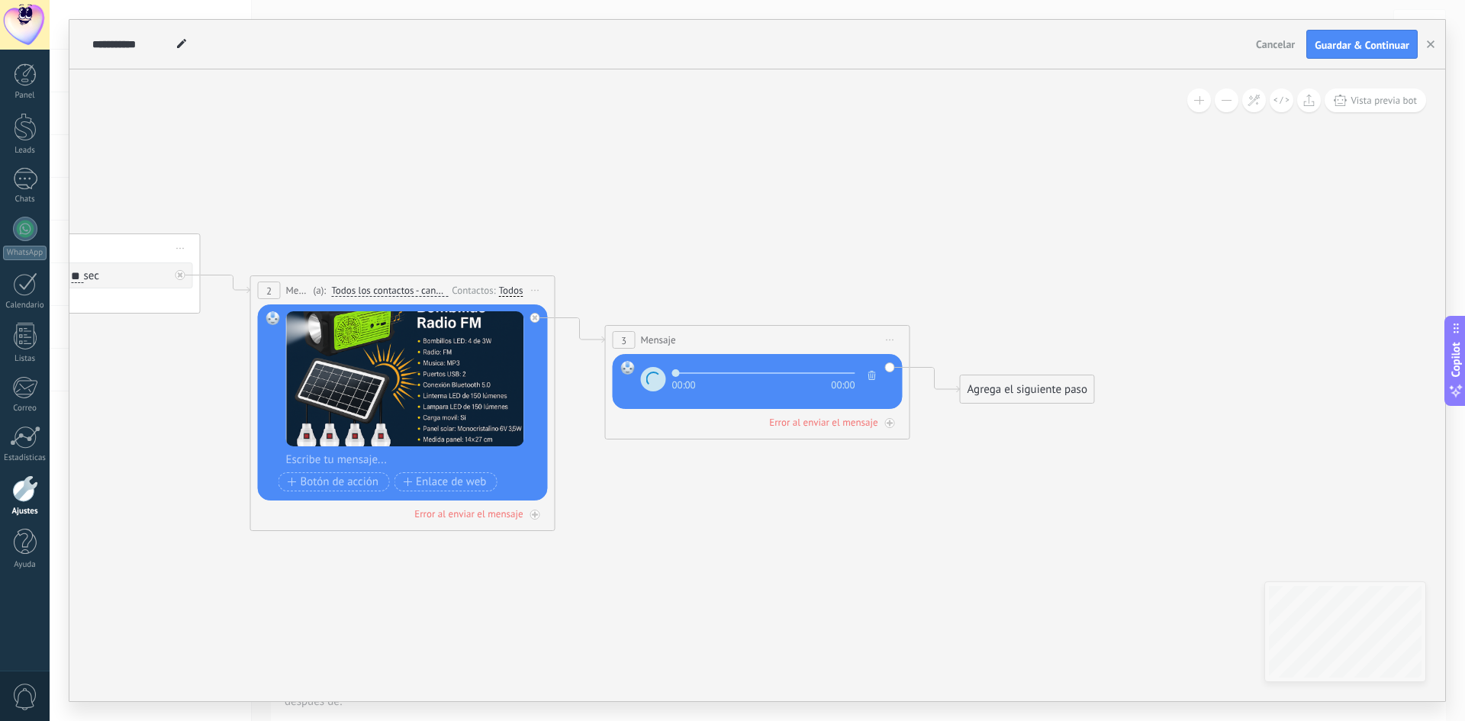
click at [1002, 393] on div "Agrega el siguiente paso" at bounding box center [1028, 389] width 134 height 25
click at [1019, 420] on span "Mensaje" at bounding box center [1020, 416] width 40 height 14
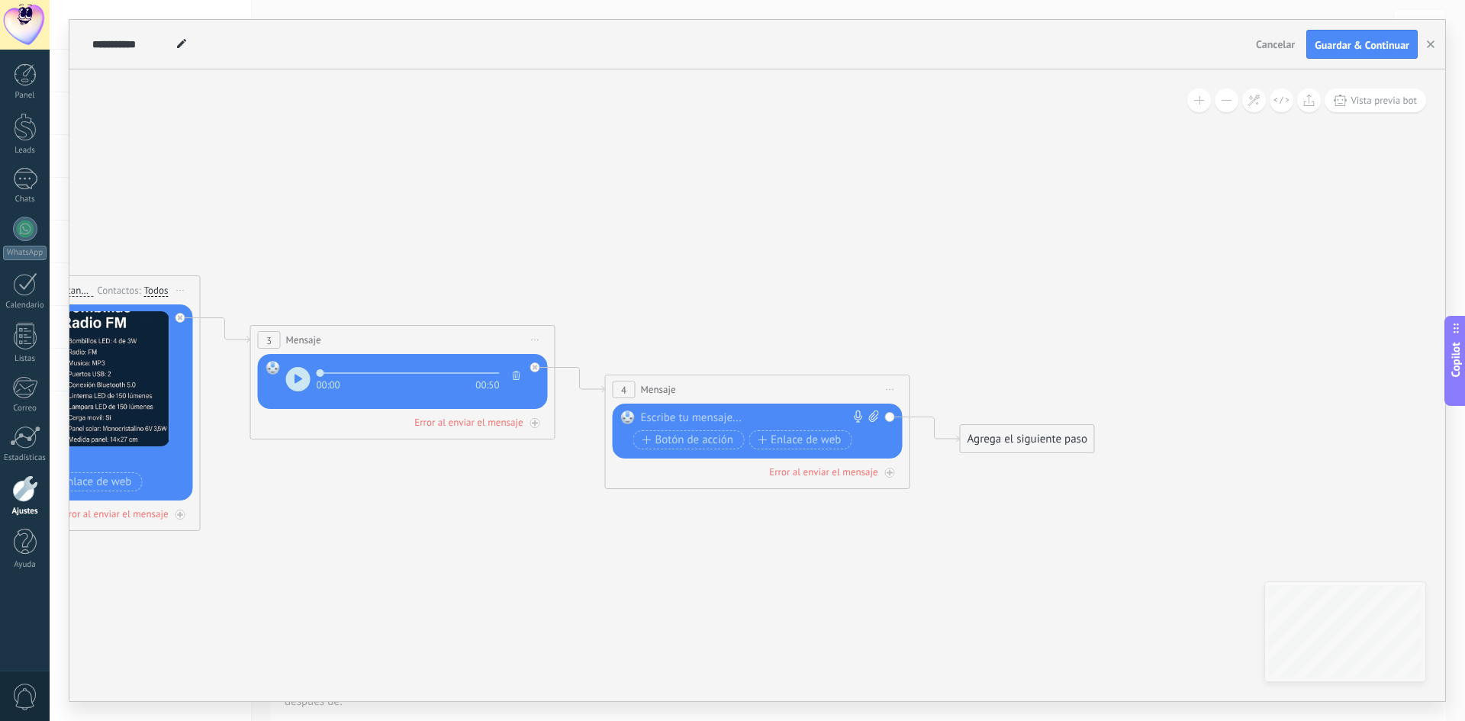
click at [713, 416] on div at bounding box center [754, 418] width 227 height 15
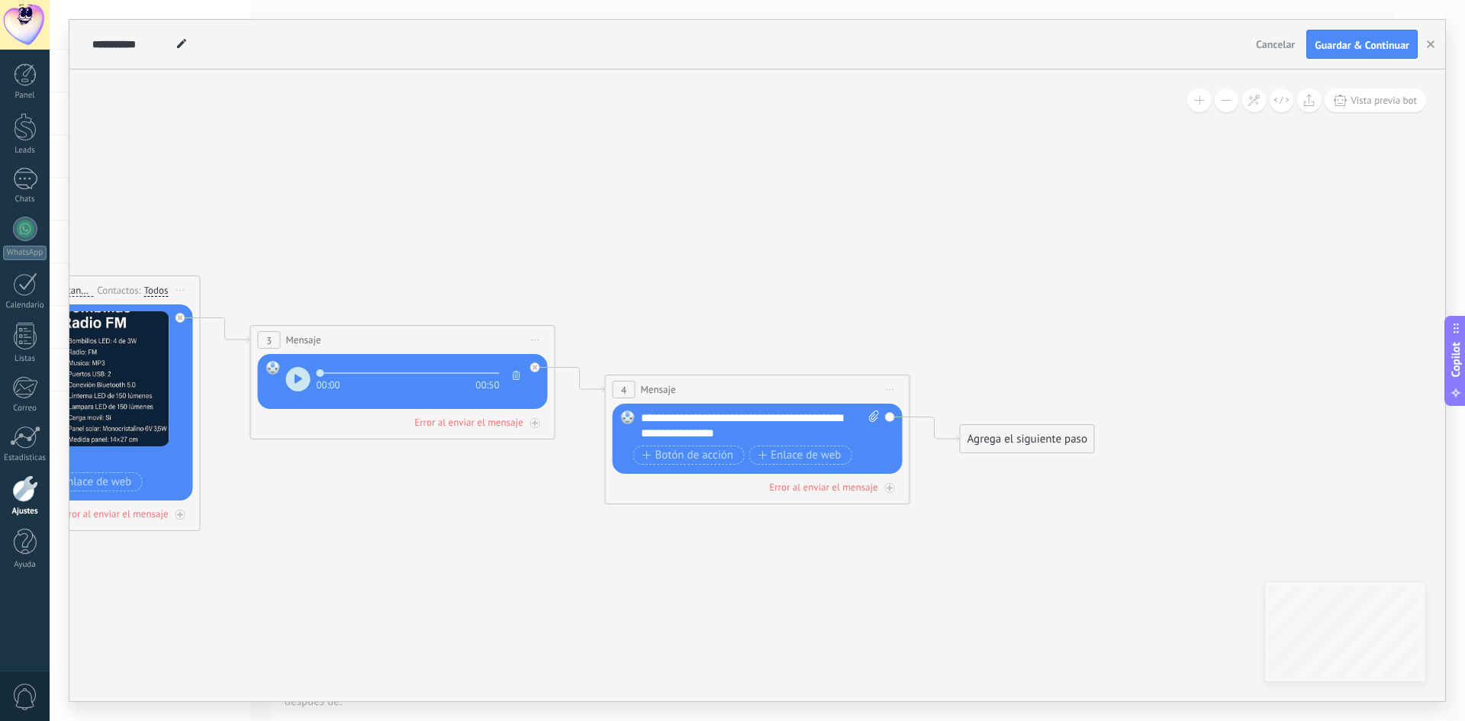
click at [775, 416] on div "**********" at bounding box center [760, 426] width 239 height 31
click at [1011, 437] on div "Agrega el siguiente paso" at bounding box center [1028, 439] width 134 height 25
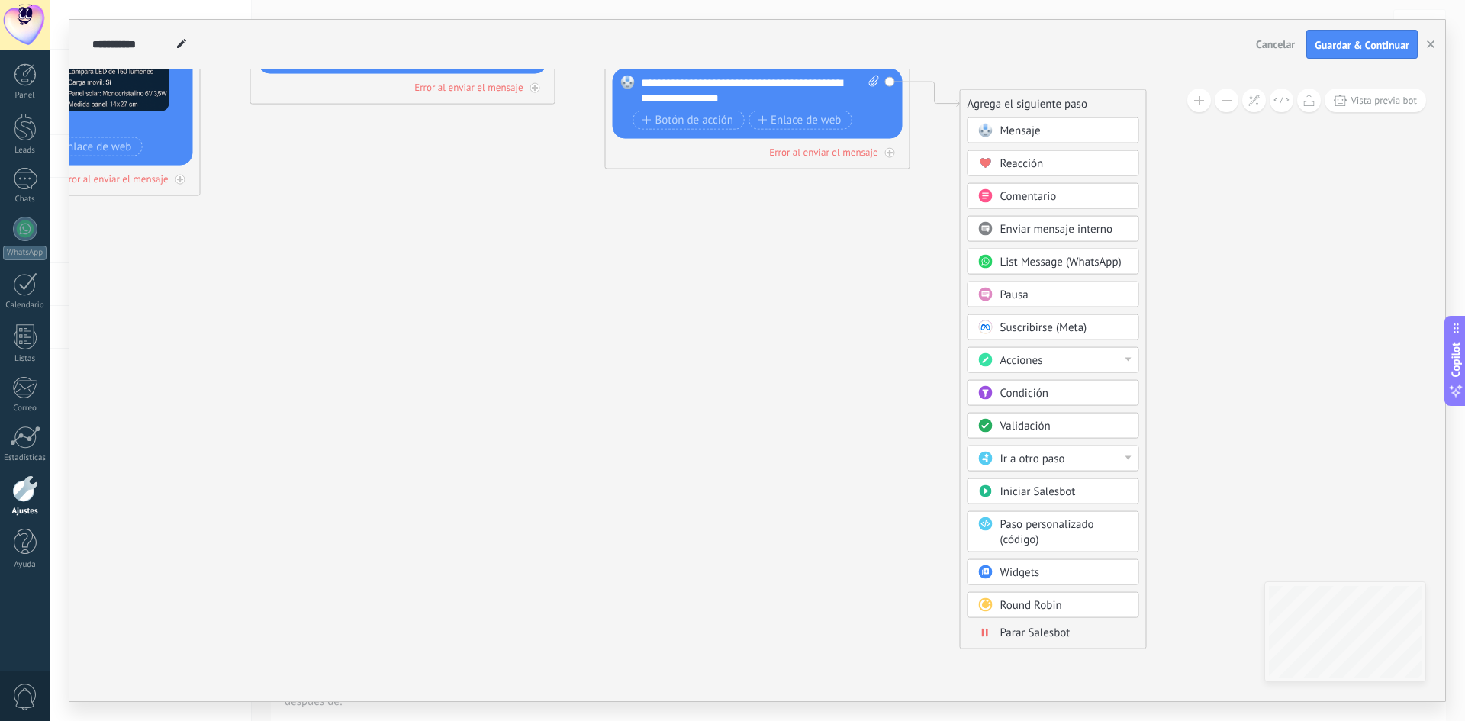
click at [1021, 630] on span "Parar Salesbot" at bounding box center [1035, 633] width 70 height 14
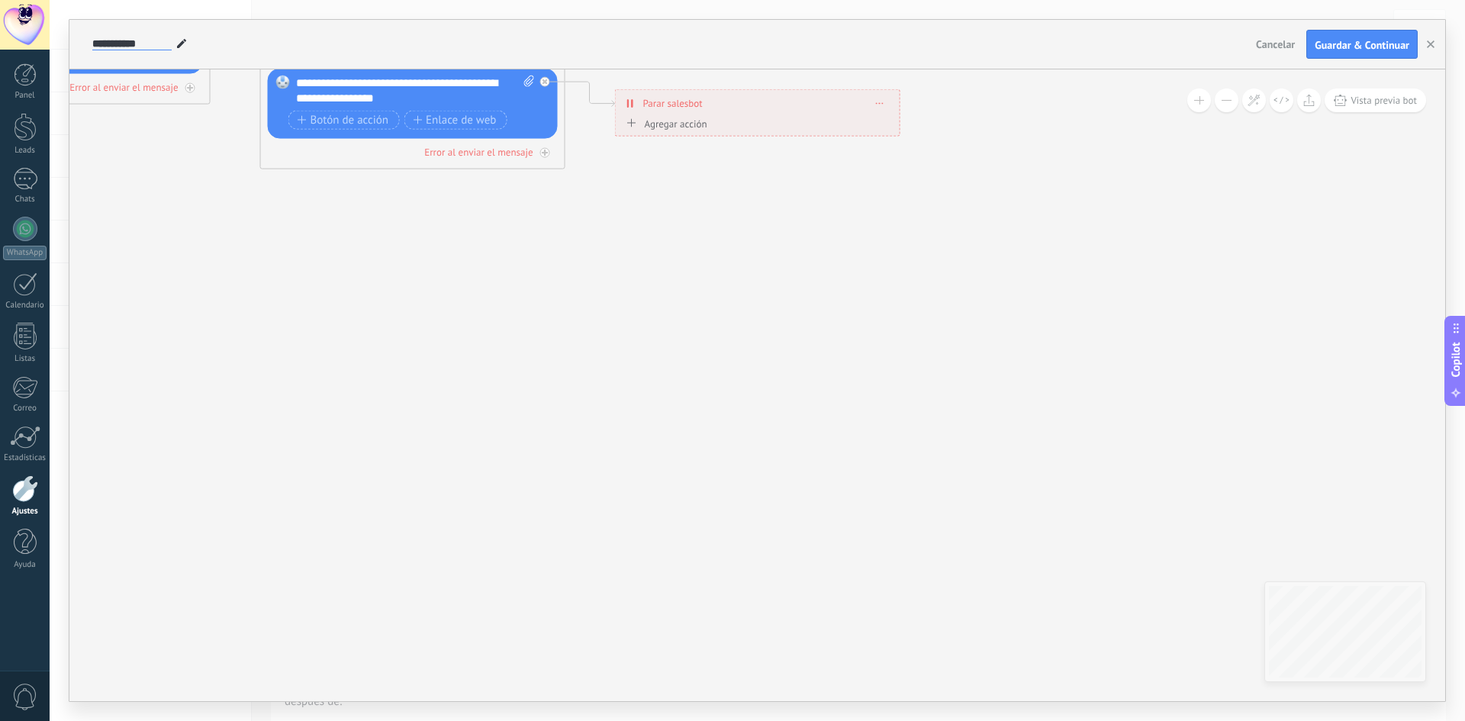
drag, startPoint x: 168, startPoint y: 48, endPoint x: 75, endPoint y: 50, distance: 93.1
click at [75, 50] on div "**********" at bounding box center [757, 45] width 1376 height 50
type input "**********"
click at [1370, 40] on span "Guardar & Continuar" at bounding box center [1362, 45] width 95 height 11
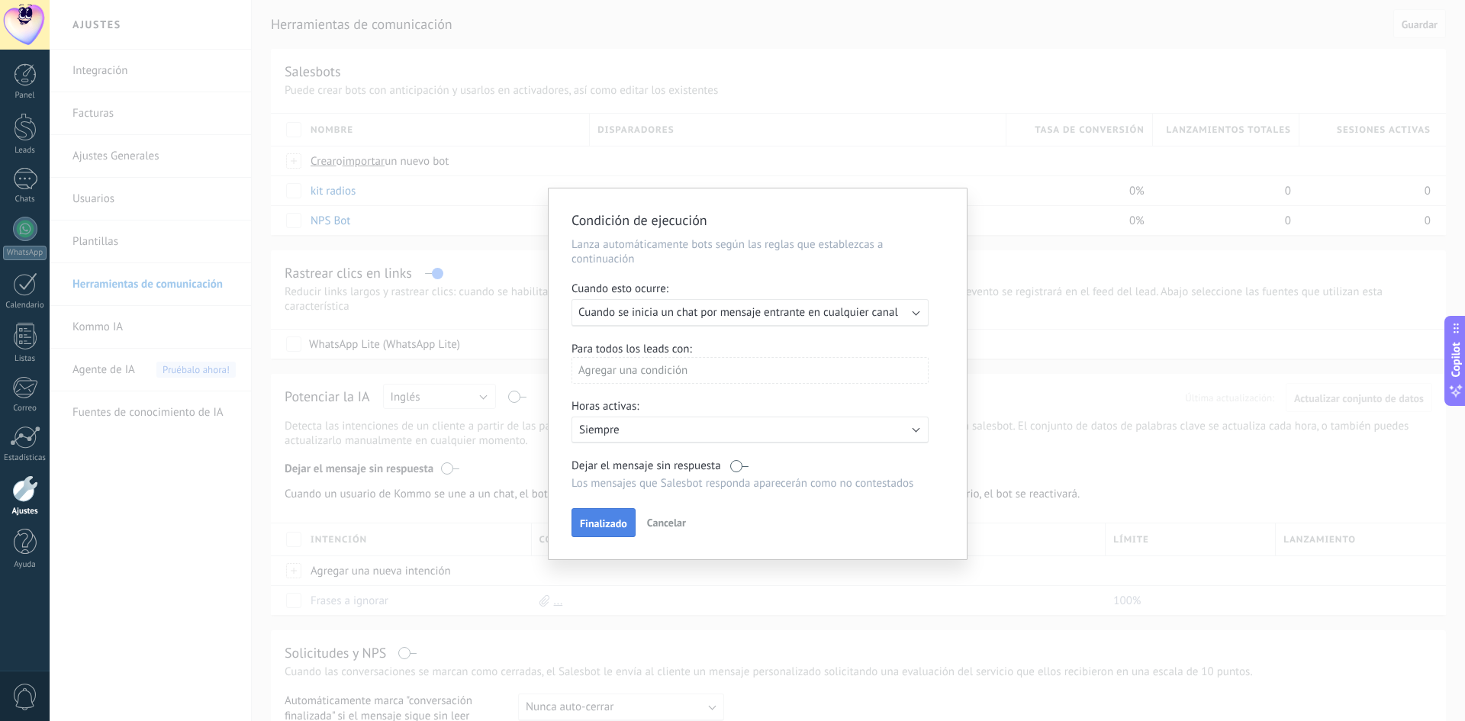
click at [613, 522] on span "Finalizado" at bounding box center [603, 523] width 47 height 11
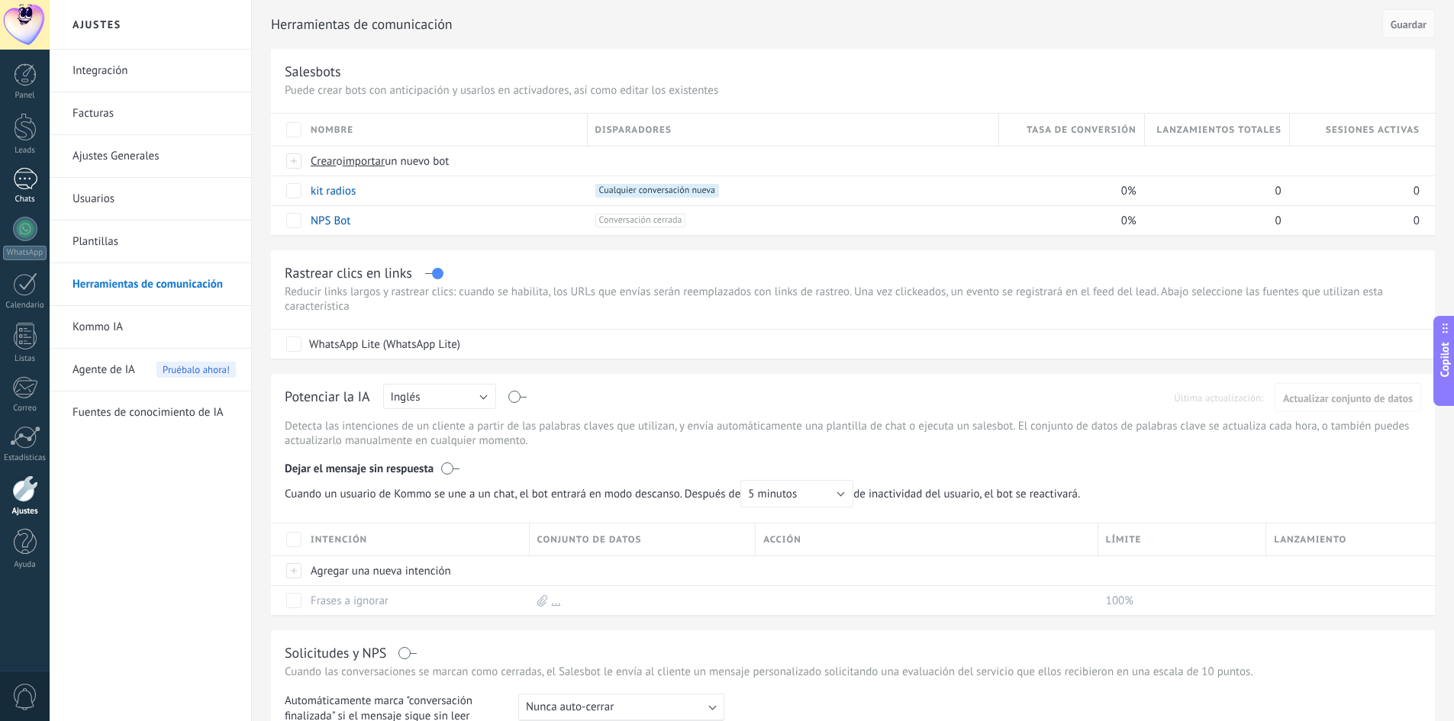
click at [20, 184] on div at bounding box center [25, 179] width 24 height 22
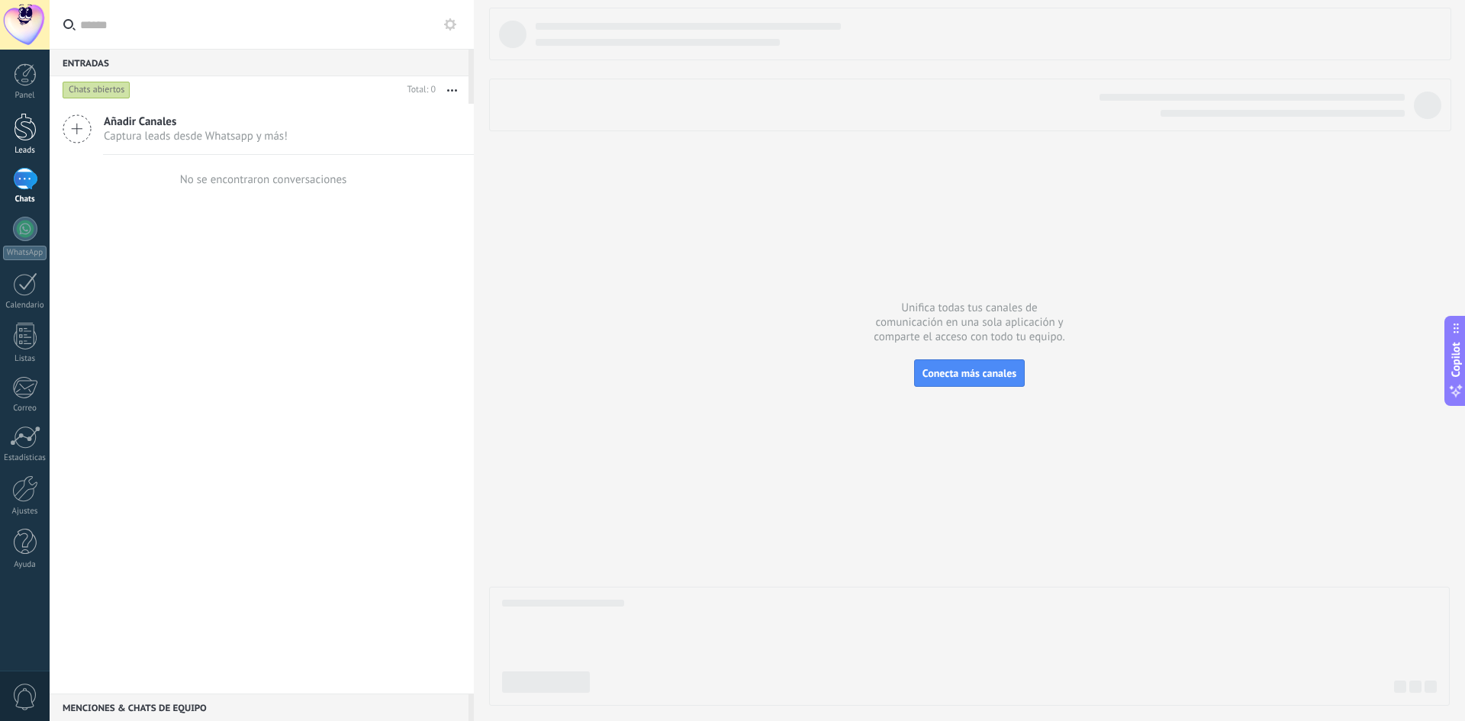
click at [23, 135] on div at bounding box center [25, 127] width 23 height 28
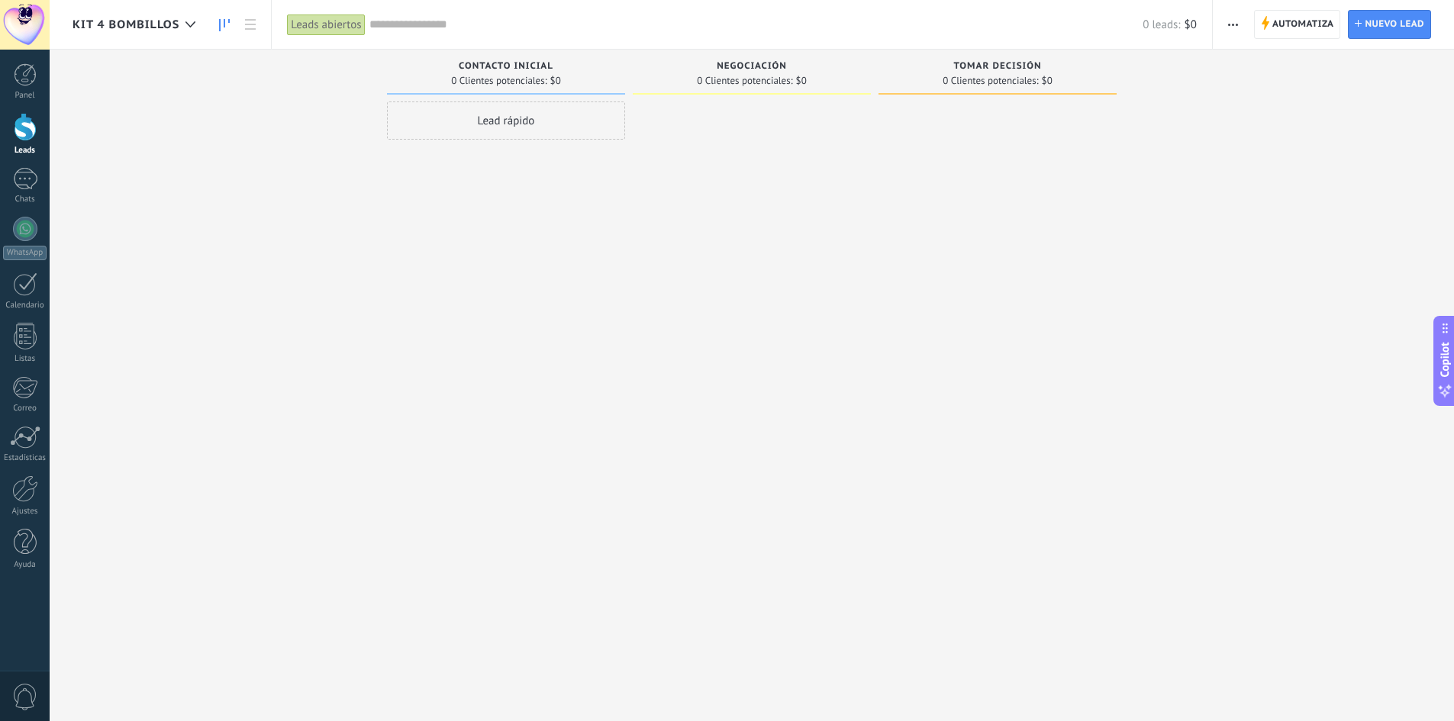
click at [542, 123] on div "Lead rápido" at bounding box center [506, 120] width 238 height 38
click at [1273, 17] on span "Automatiza" at bounding box center [1303, 24] width 62 height 27
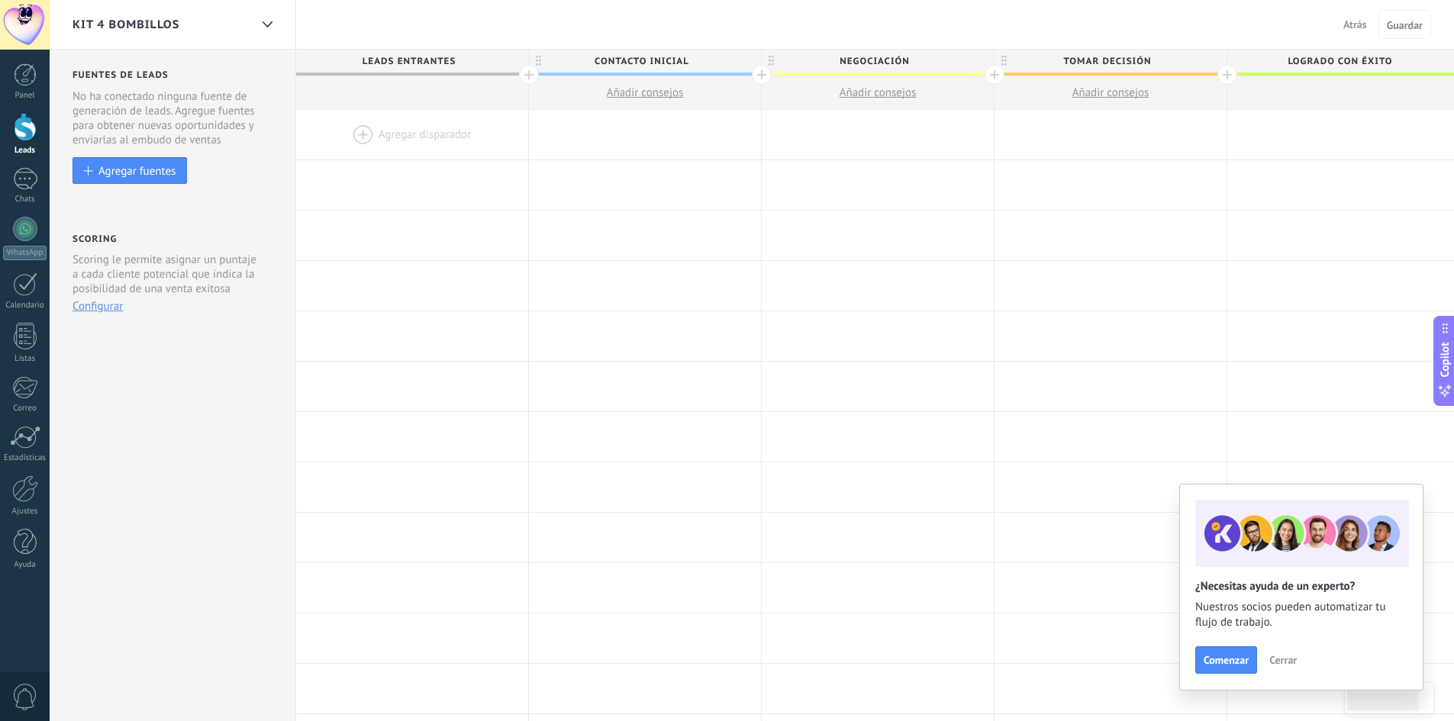
click at [431, 138] on div at bounding box center [412, 135] width 232 height 50
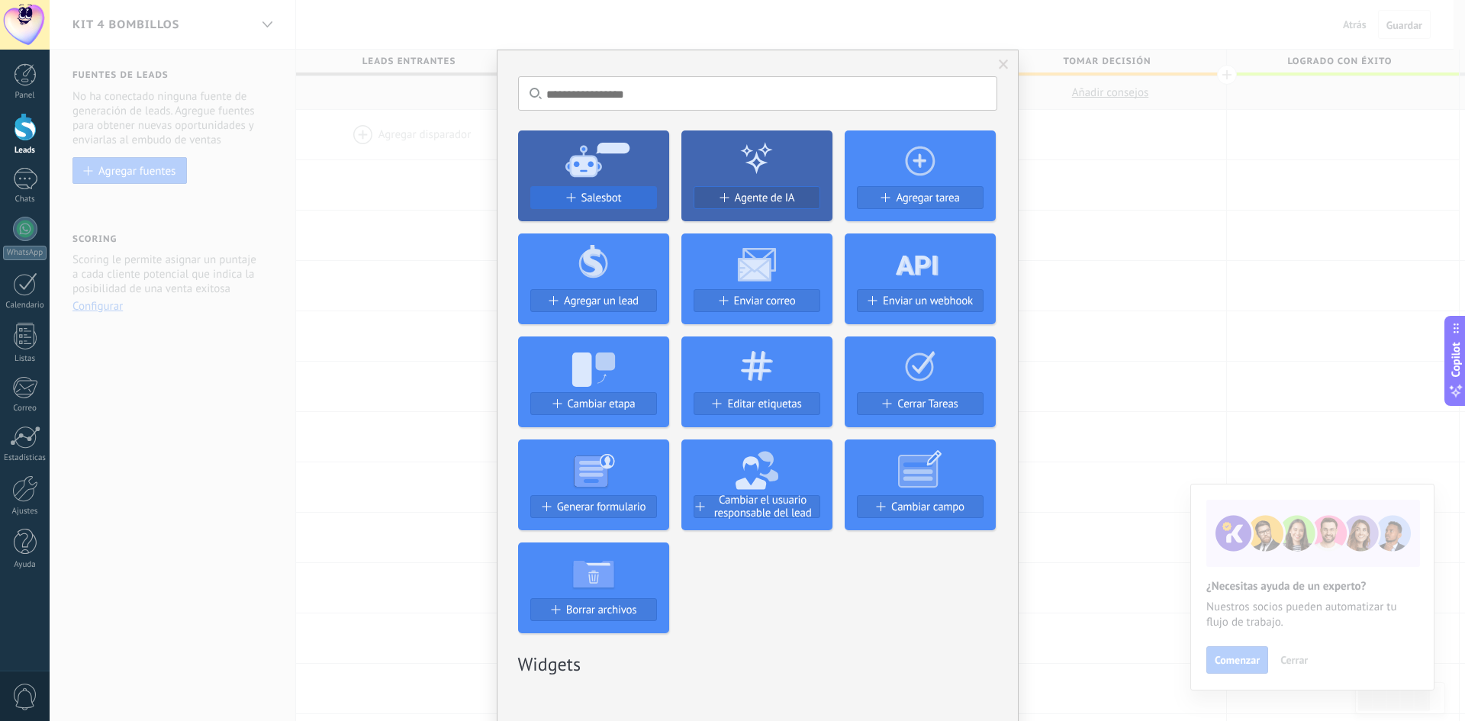
click at [581, 201] on span "Salesbot" at bounding box center [601, 198] width 40 height 13
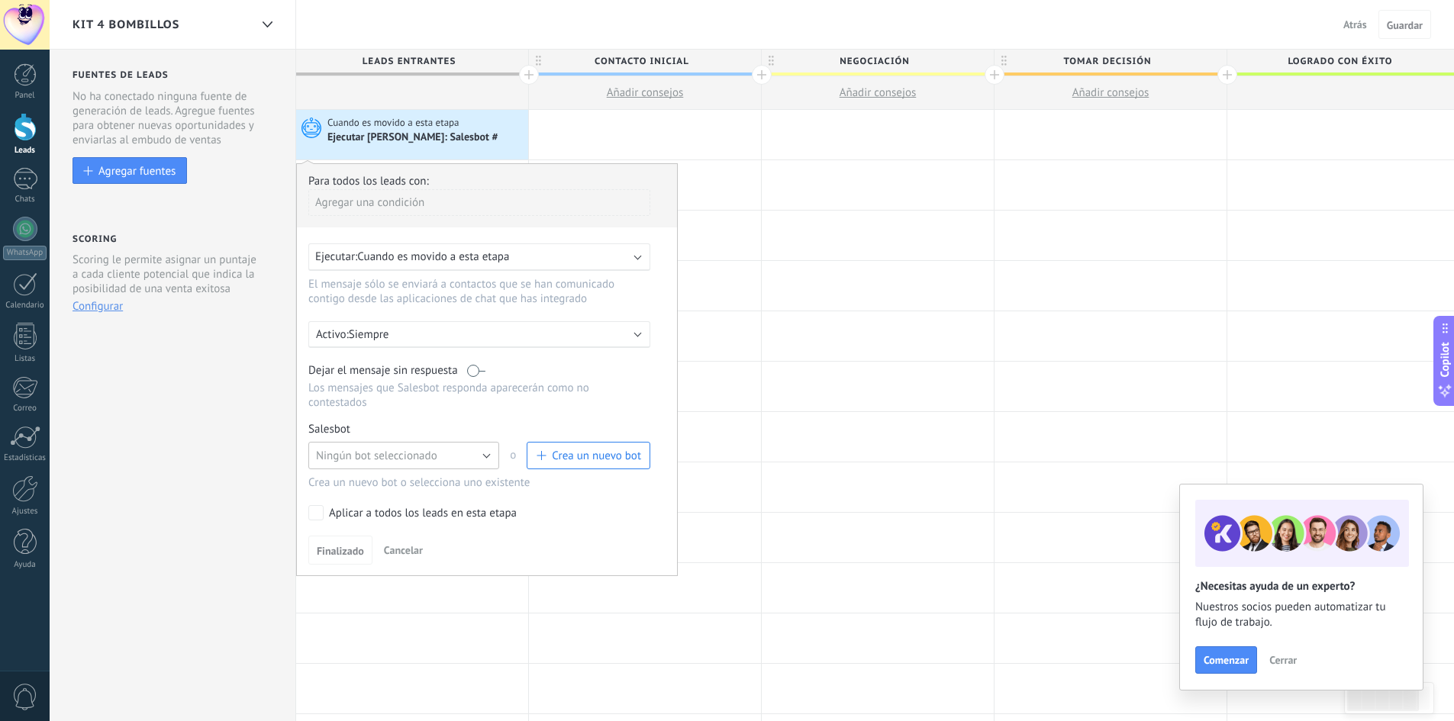
click at [430, 450] on span "Ningún bot seleccionado" at bounding box center [376, 456] width 121 height 14
click at [419, 485] on span "kit radios" at bounding box center [396, 482] width 195 height 14
click at [351, 548] on span "Finalizado" at bounding box center [340, 551] width 47 height 11
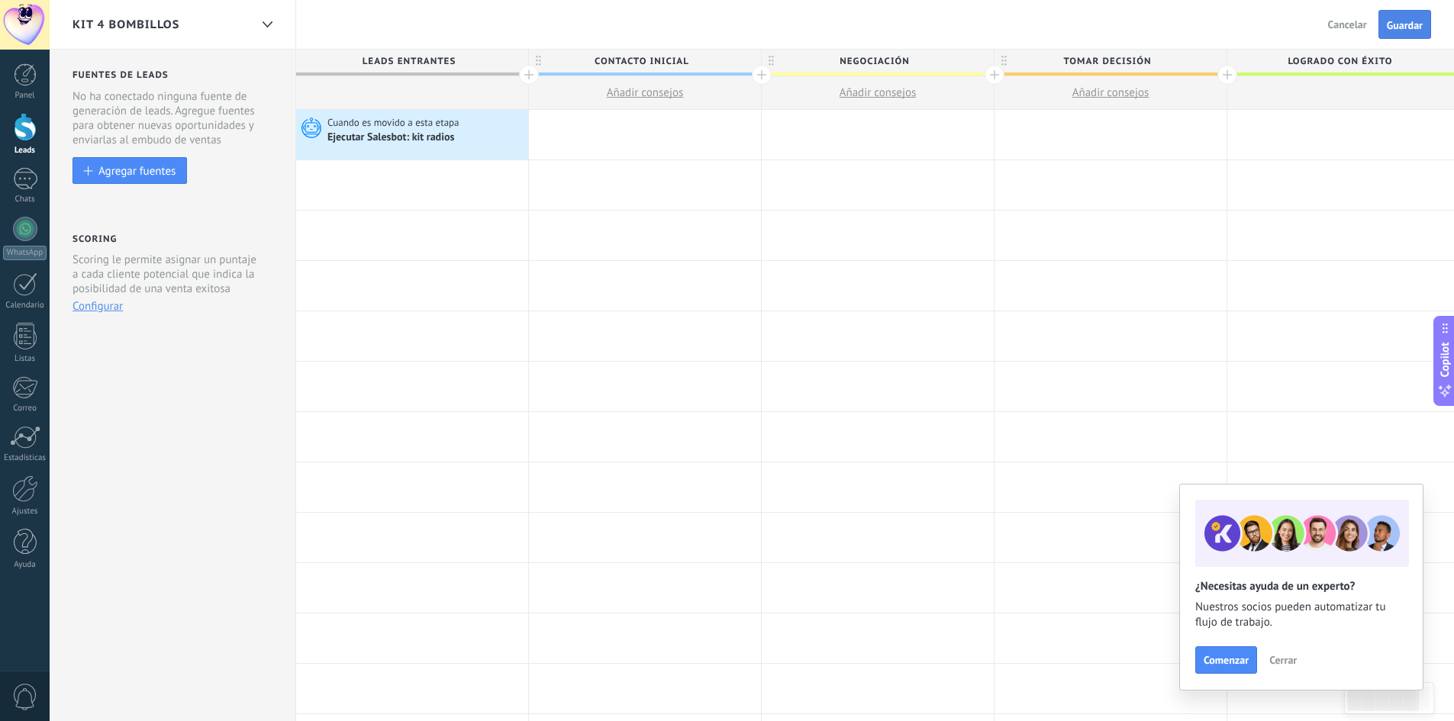
click at [1405, 24] on span "Guardar" at bounding box center [1404, 25] width 36 height 11
click at [1280, 660] on span "Cerrar" at bounding box center [1282, 660] width 27 height 11
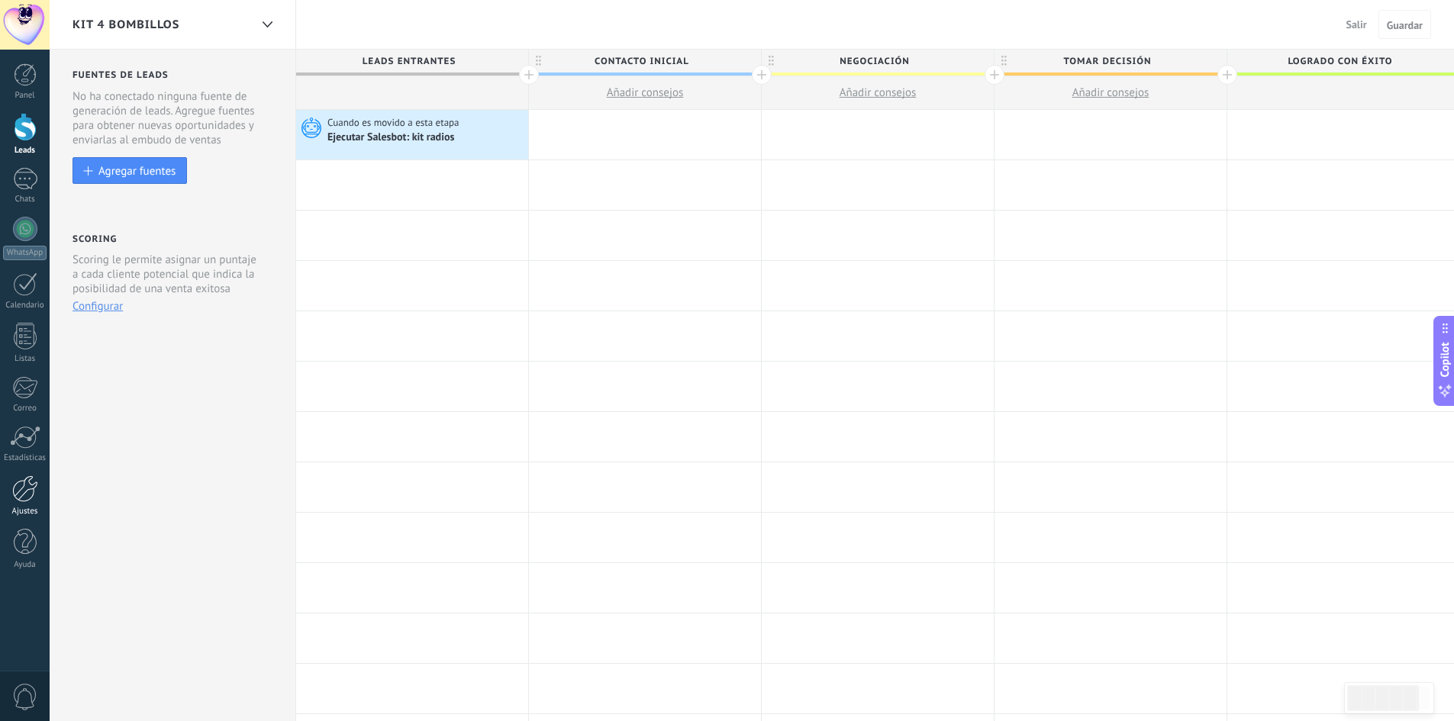
click at [24, 499] on div at bounding box center [25, 488] width 26 height 27
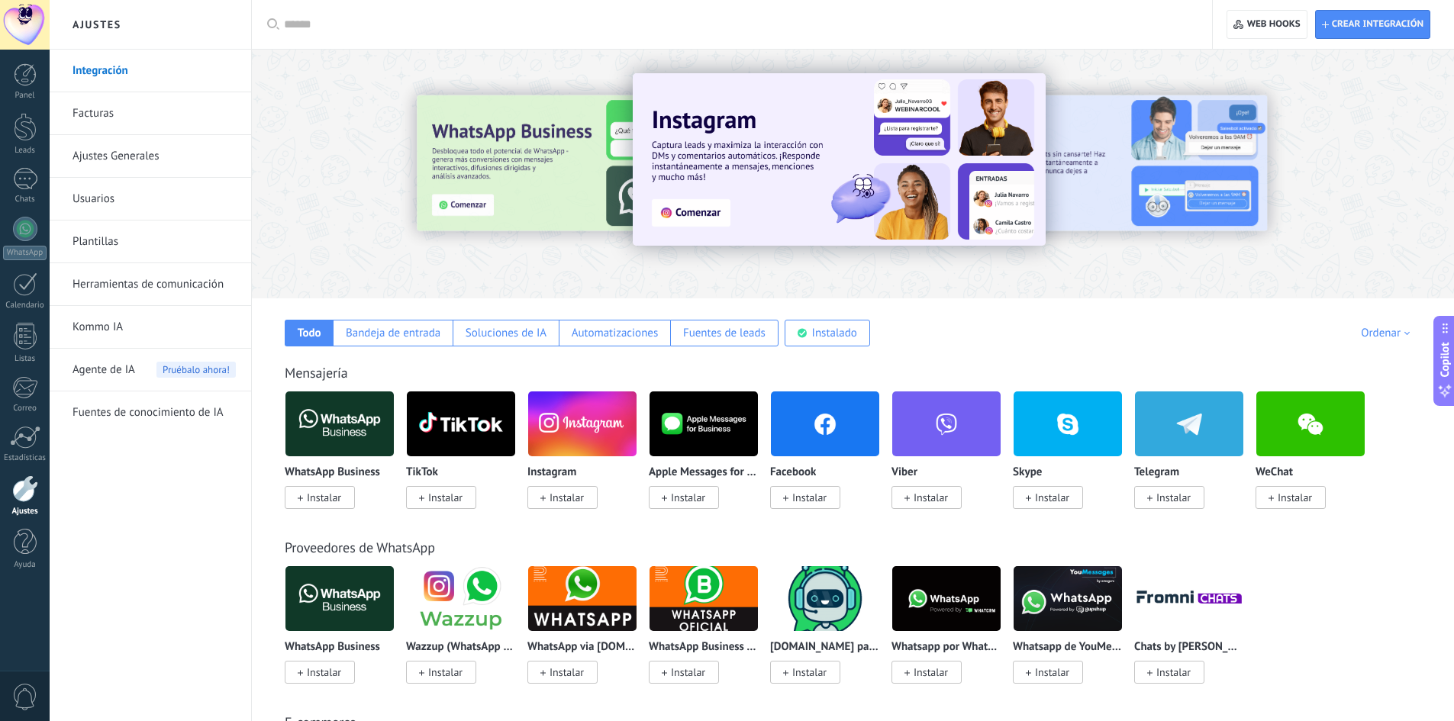
click at [423, 24] on input "text" at bounding box center [737, 25] width 907 height 16
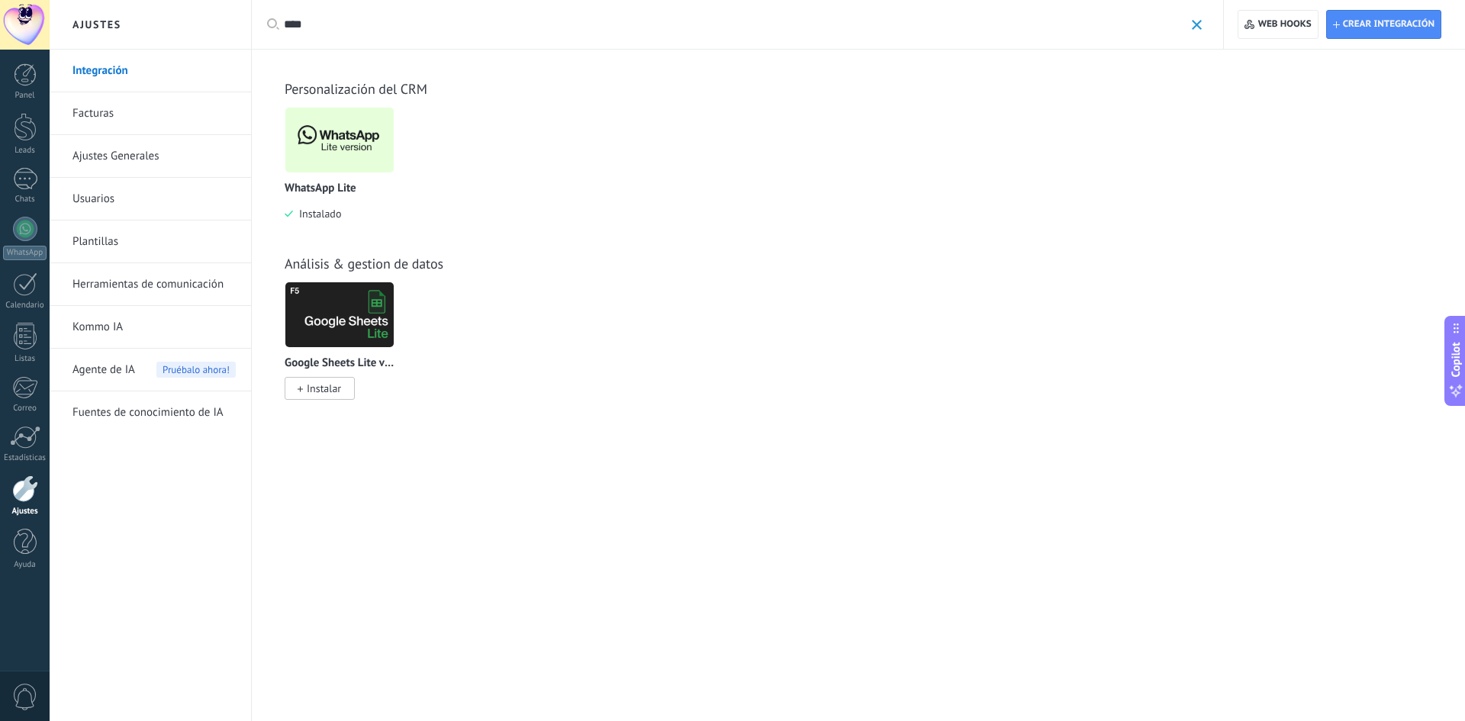
type input "****"
click at [351, 146] on img at bounding box center [339, 140] width 108 height 74
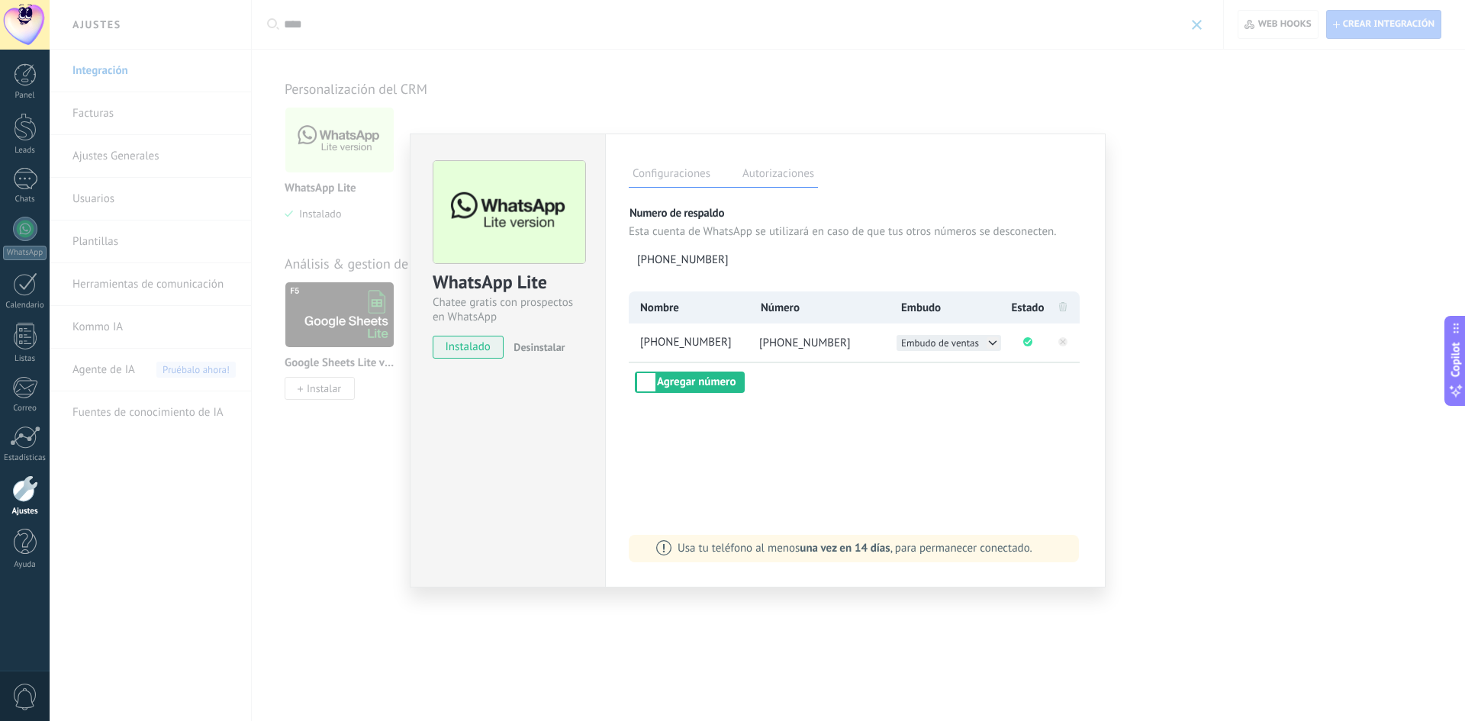
click at [983, 343] on button "Embudo de ventas" at bounding box center [949, 343] width 105 height 16
click at [960, 362] on span "kit 4 bombillos" at bounding box center [933, 359] width 63 height 13
click at [1204, 429] on div "WhatsApp Lite Chatee gratis con prospectos en WhatsApp instalado Desinstalar Co…" at bounding box center [757, 360] width 1415 height 721
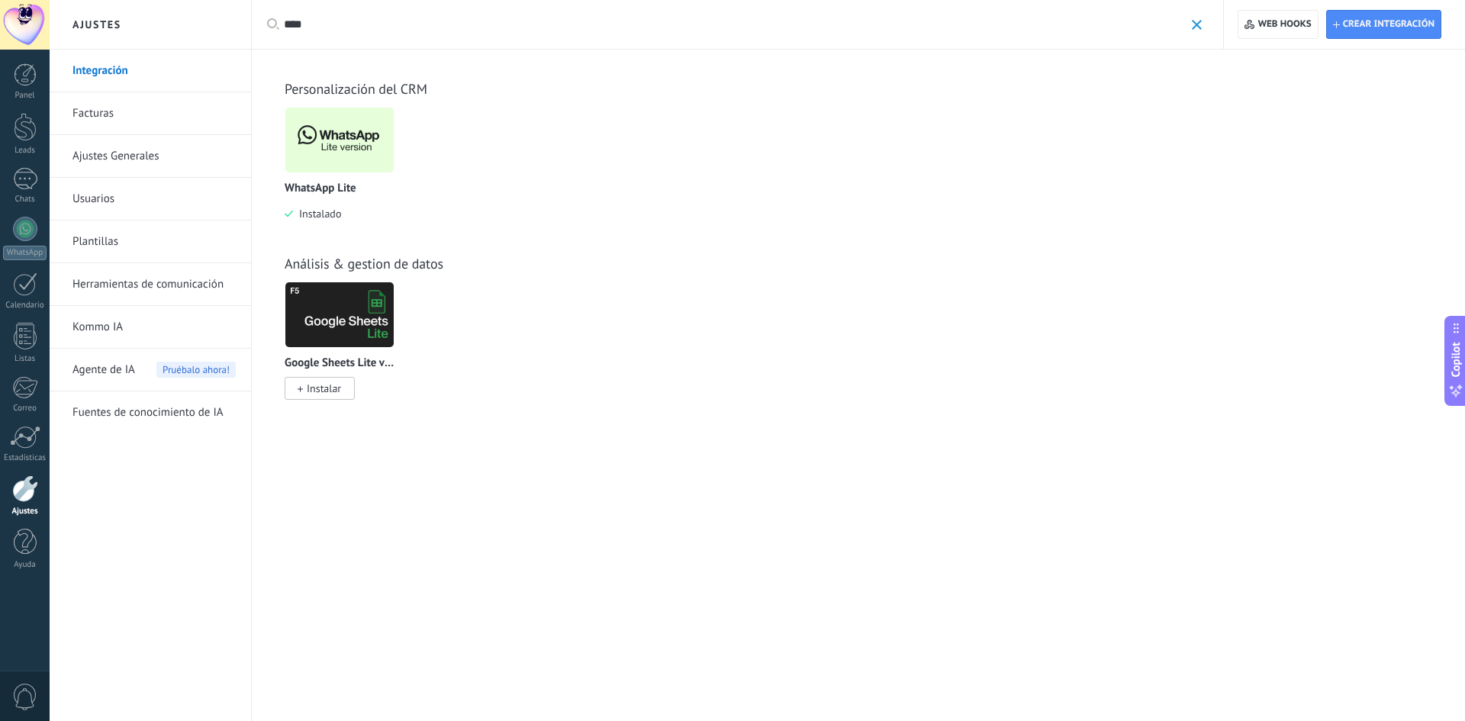
click at [1180, 418] on div "Todo Bandeja de entrada Soluciones de IA Automatizaciones Fuentes de leads Inst…" at bounding box center [858, 385] width 1213 height 671
click at [27, 179] on div at bounding box center [25, 179] width 24 height 22
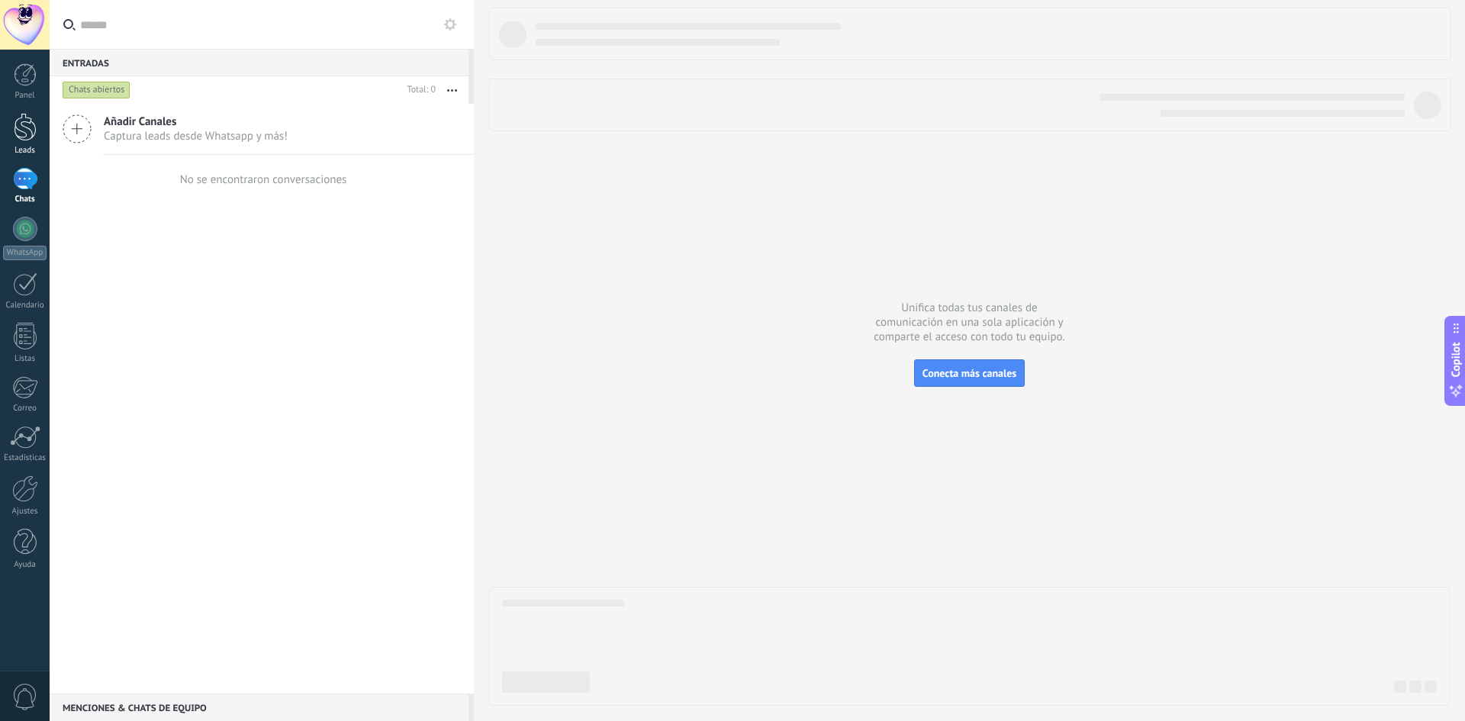
click at [21, 142] on link "Leads" at bounding box center [25, 134] width 50 height 43
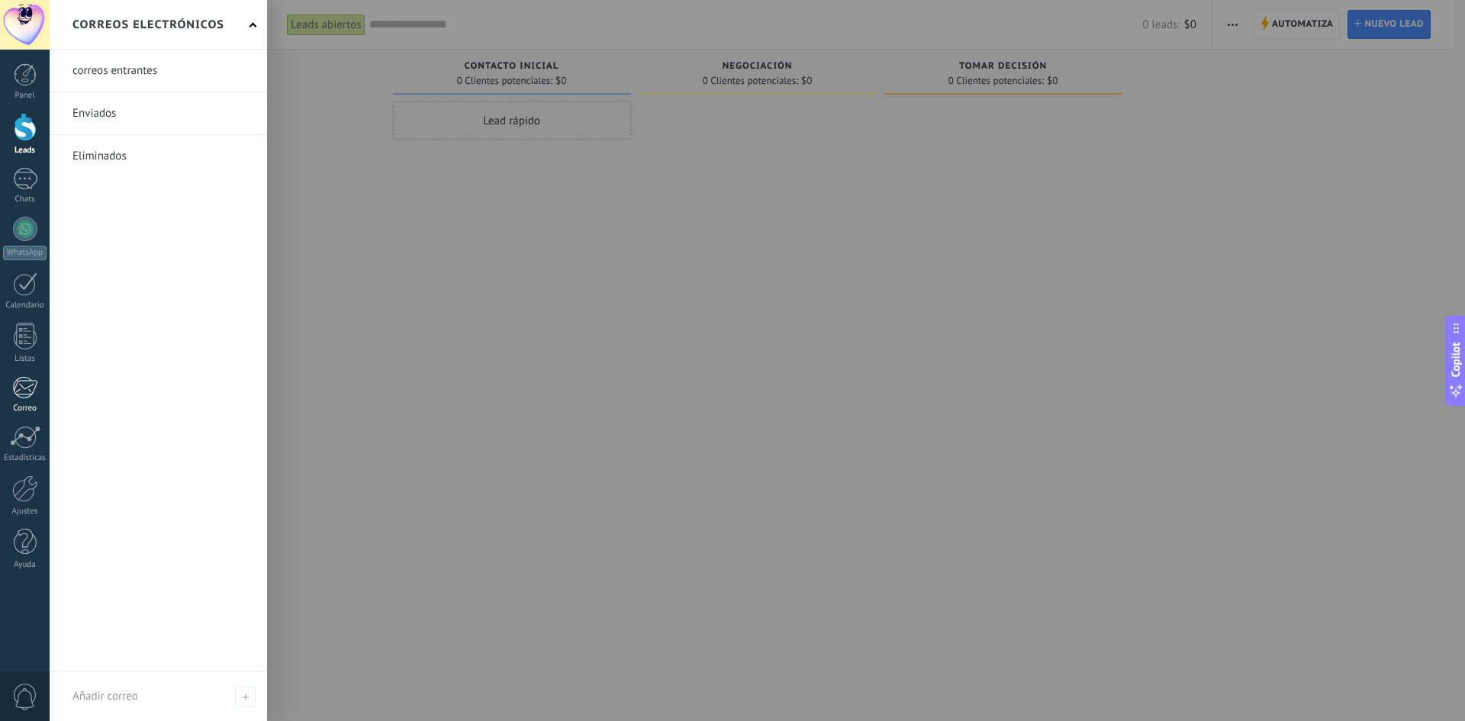
click at [24, 391] on div at bounding box center [24, 387] width 25 height 23
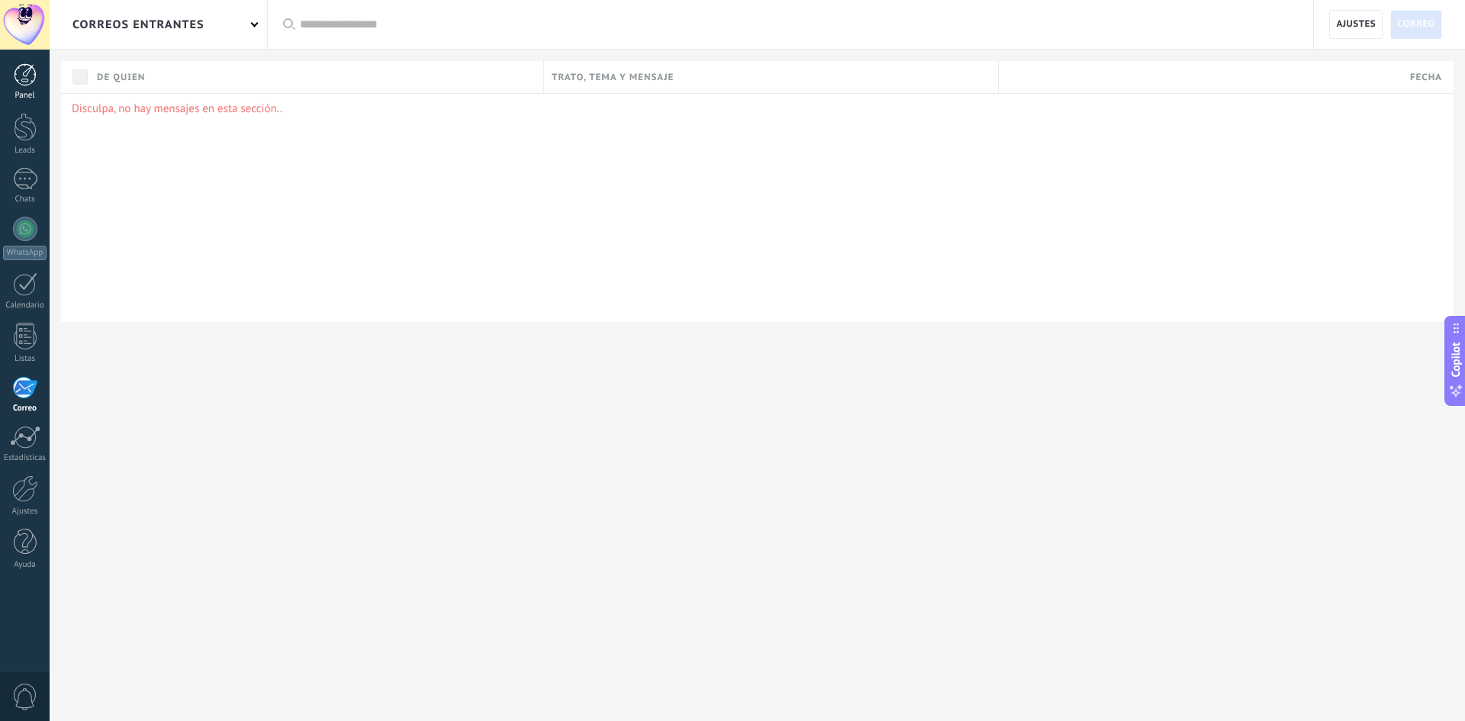
click at [32, 71] on div at bounding box center [25, 74] width 23 height 23
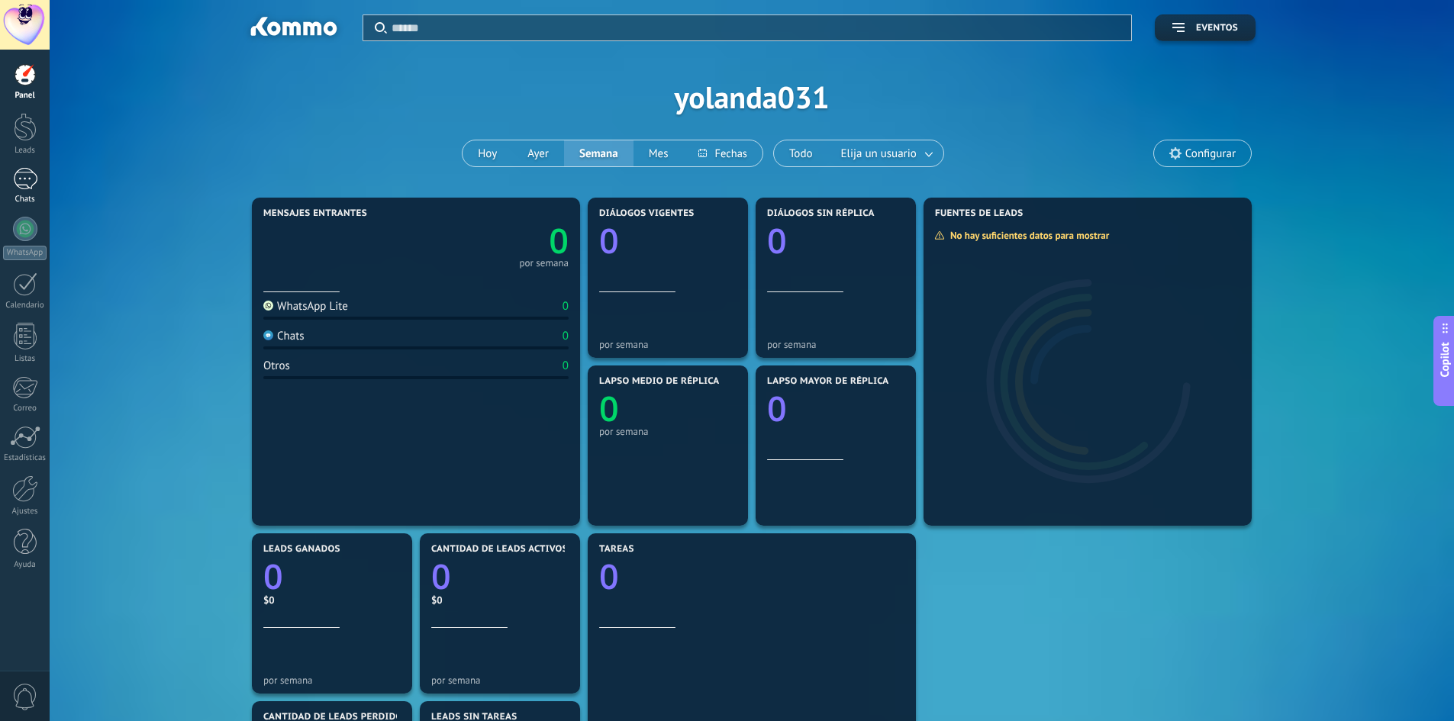
click at [20, 171] on div at bounding box center [25, 179] width 24 height 22
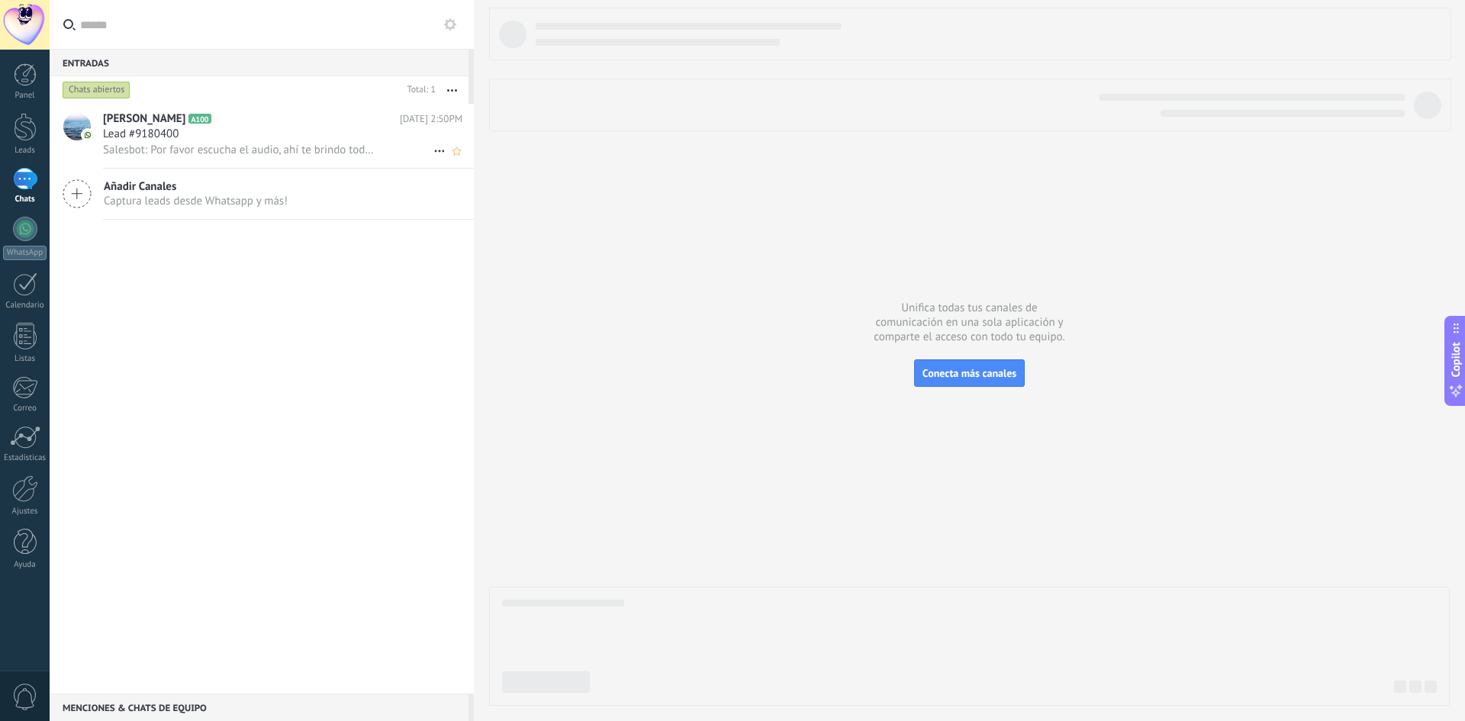
click at [355, 137] on div "Lead #9180400" at bounding box center [282, 134] width 359 height 15
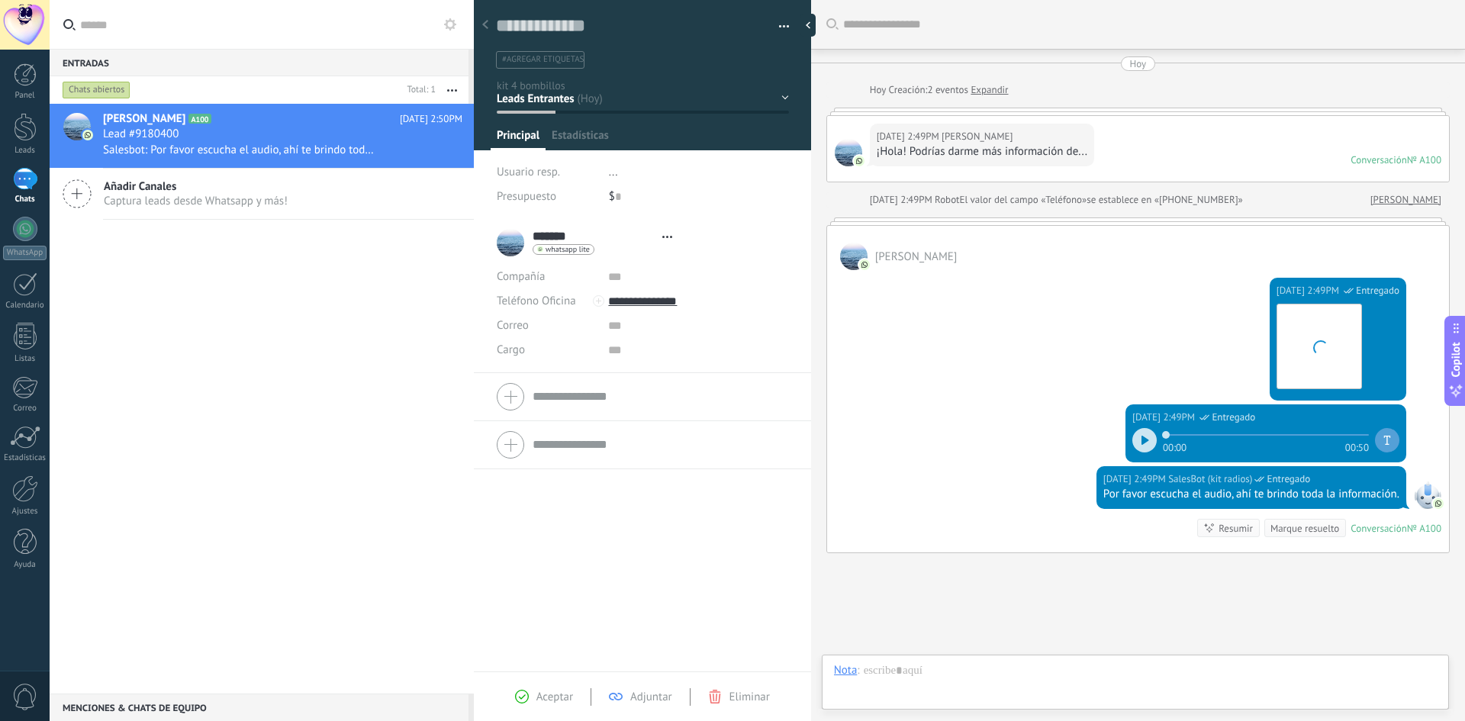
scroll to position [98, 0]
